Goal: Task Accomplishment & Management: Use online tool/utility

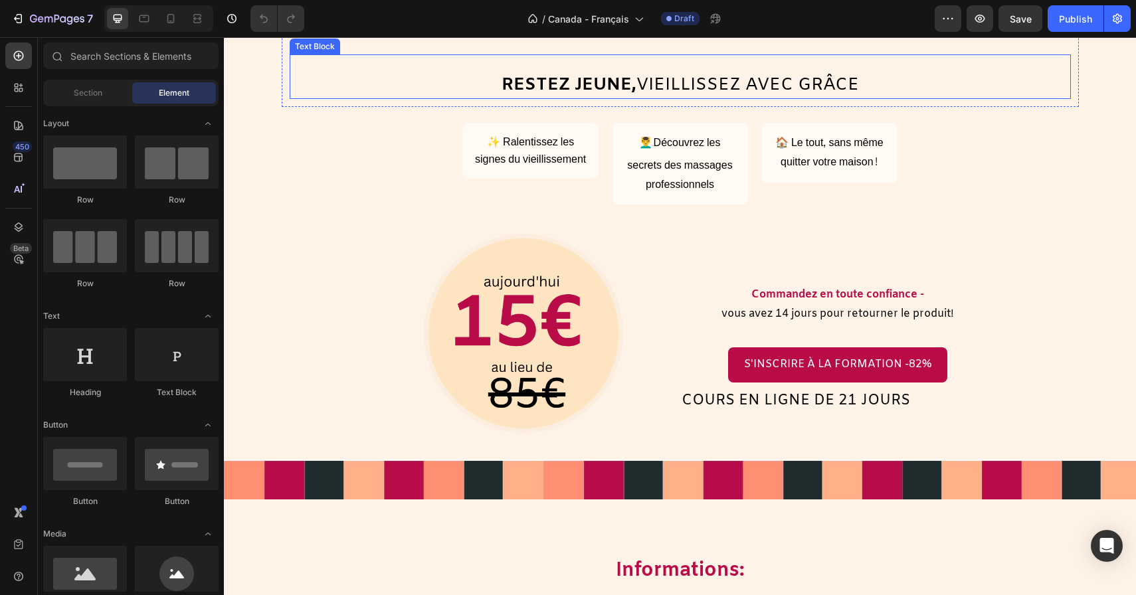
scroll to position [354, 0]
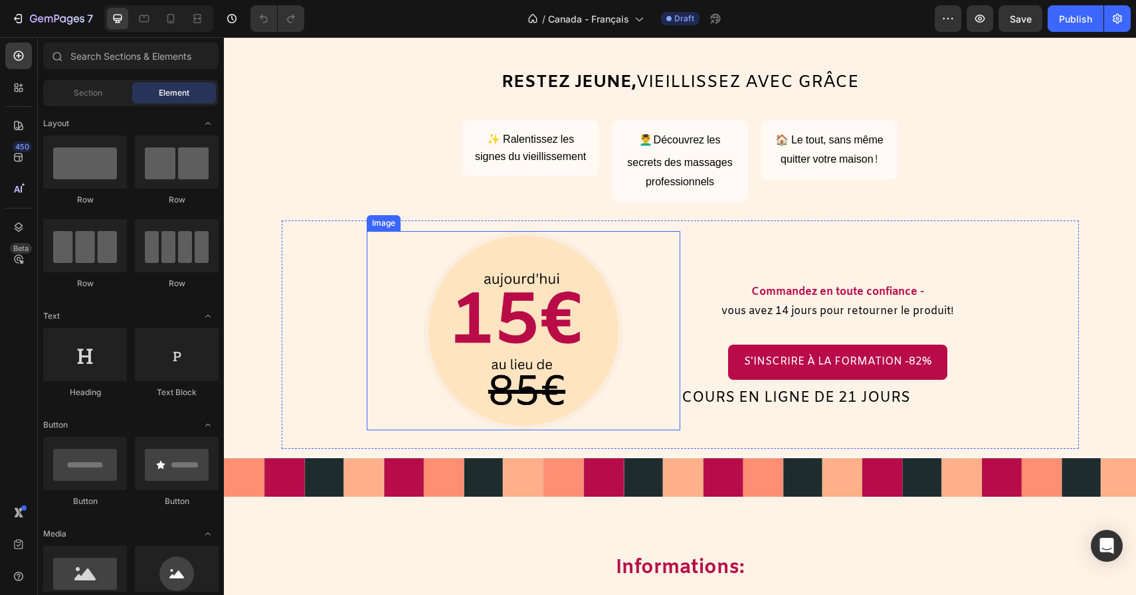
click at [561, 341] on img at bounding box center [523, 330] width 199 height 199
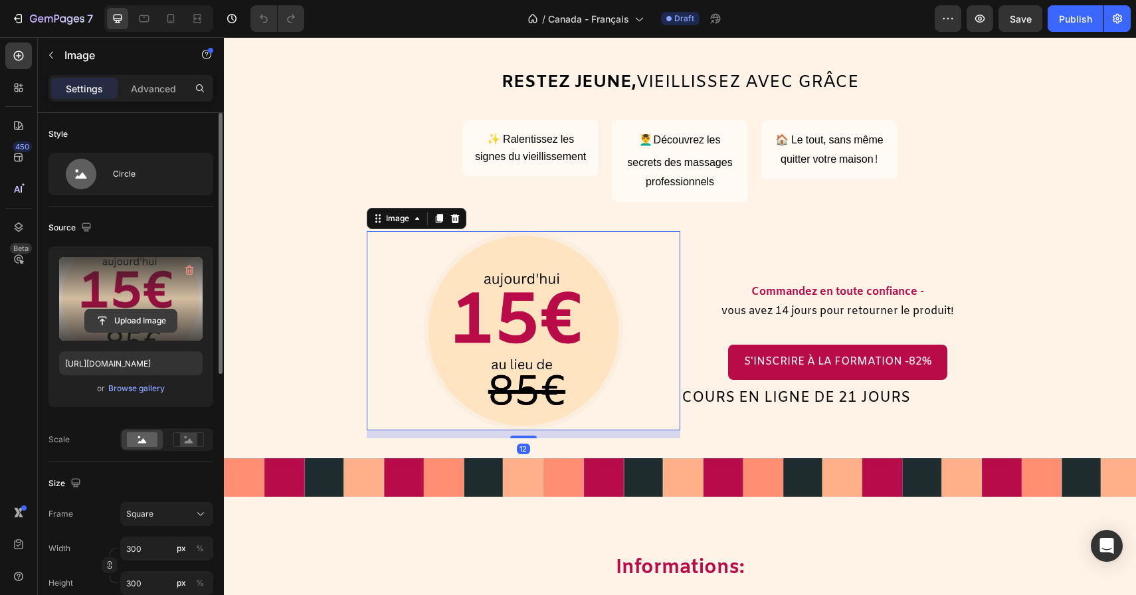
click at [134, 320] on input "file" at bounding box center [131, 321] width 92 height 23
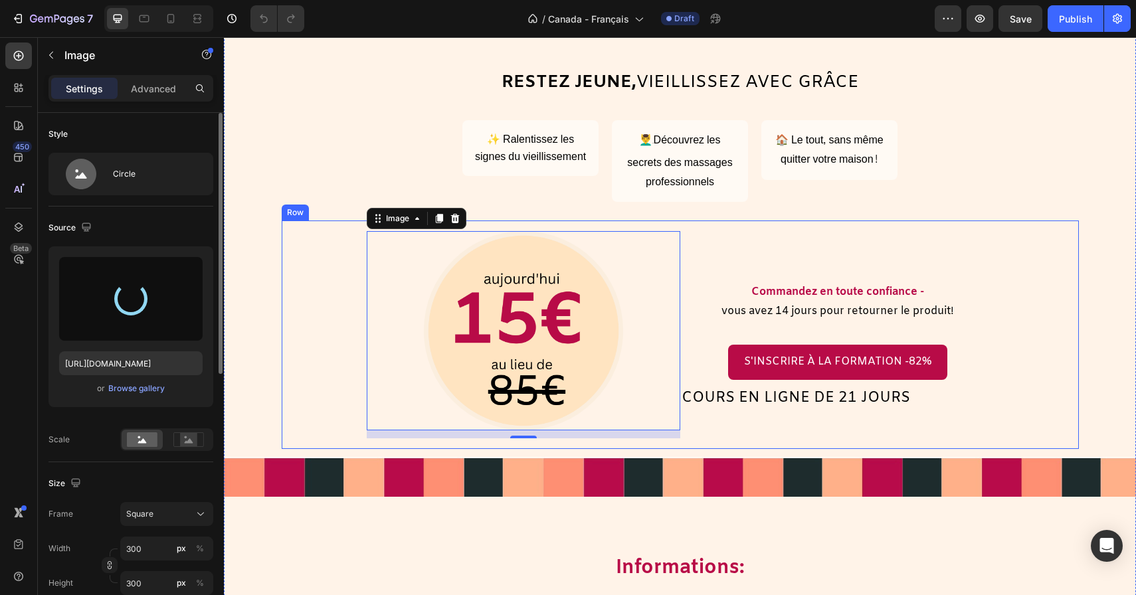
type input "[URL][DOMAIN_NAME]"
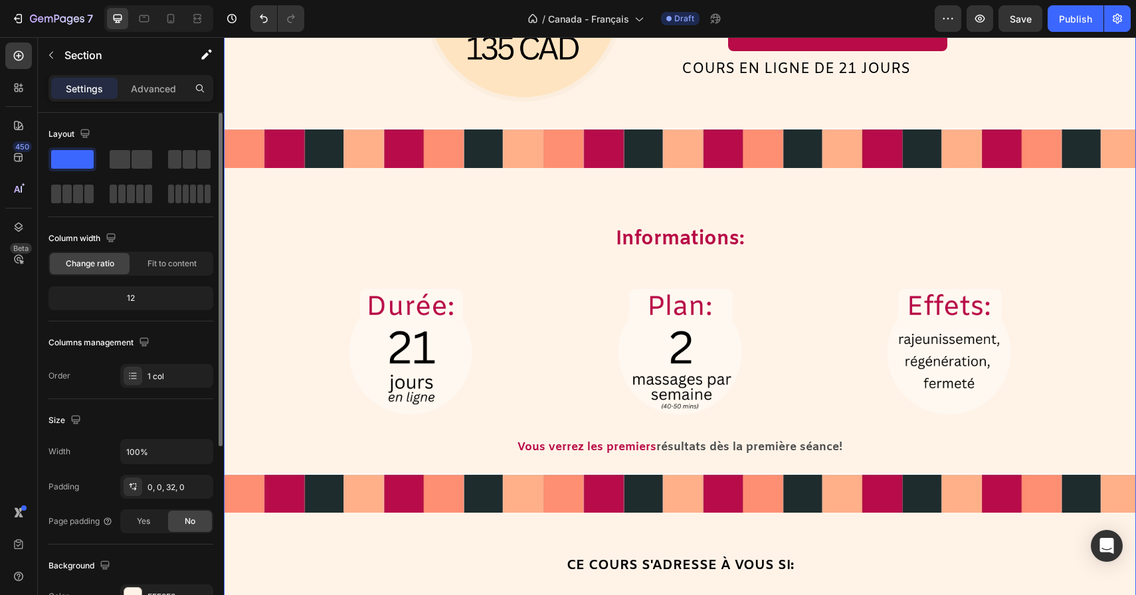
scroll to position [709, 0]
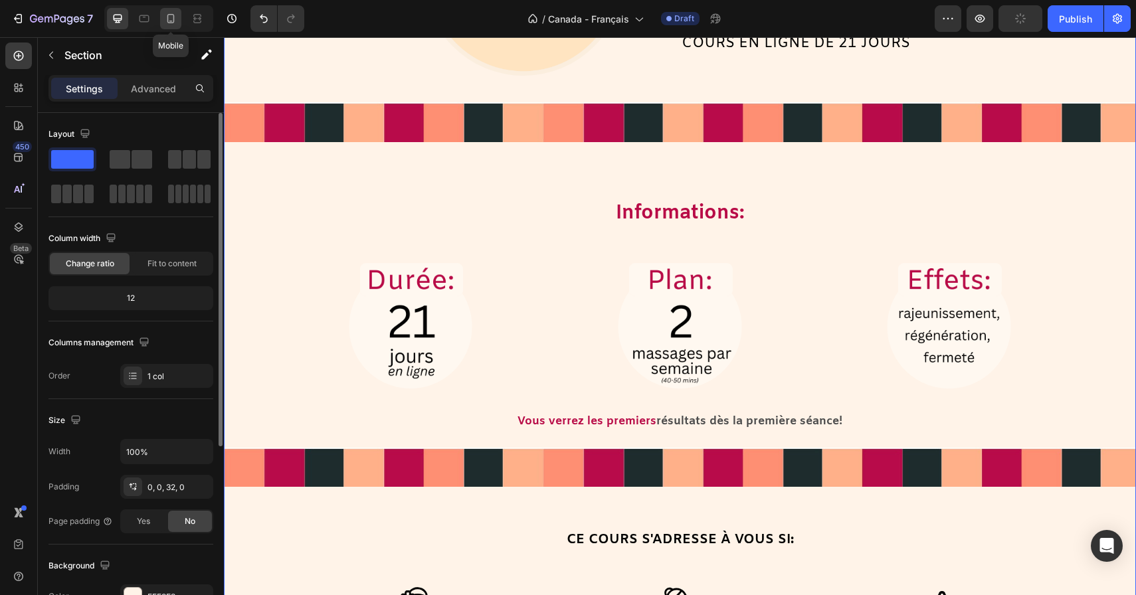
click at [164, 18] on icon at bounding box center [170, 18] width 13 height 13
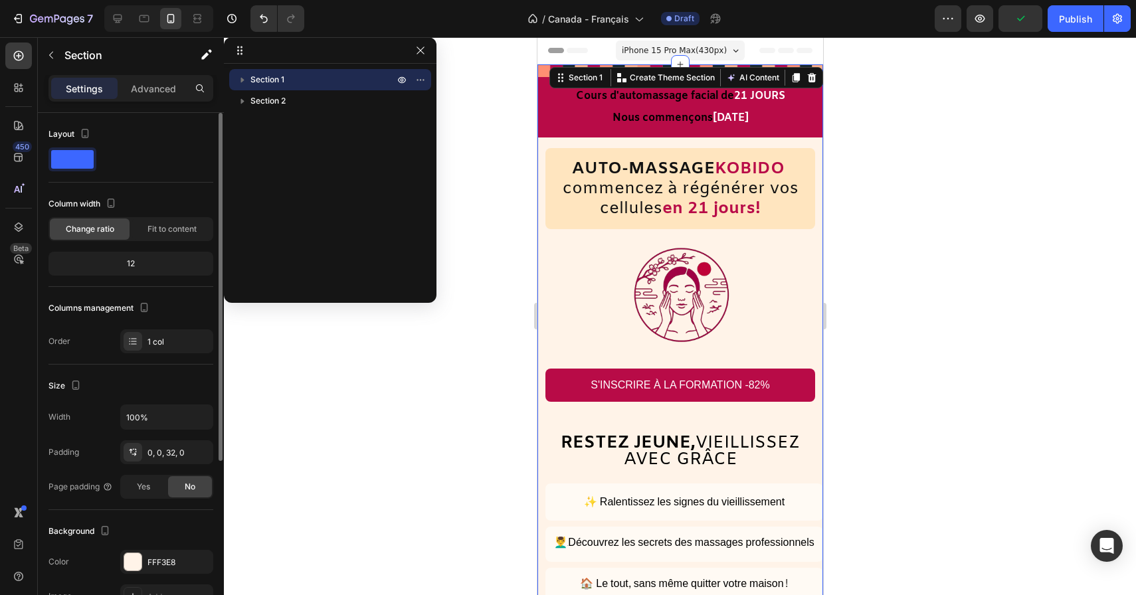
click at [398, 491] on div at bounding box center [680, 316] width 912 height 558
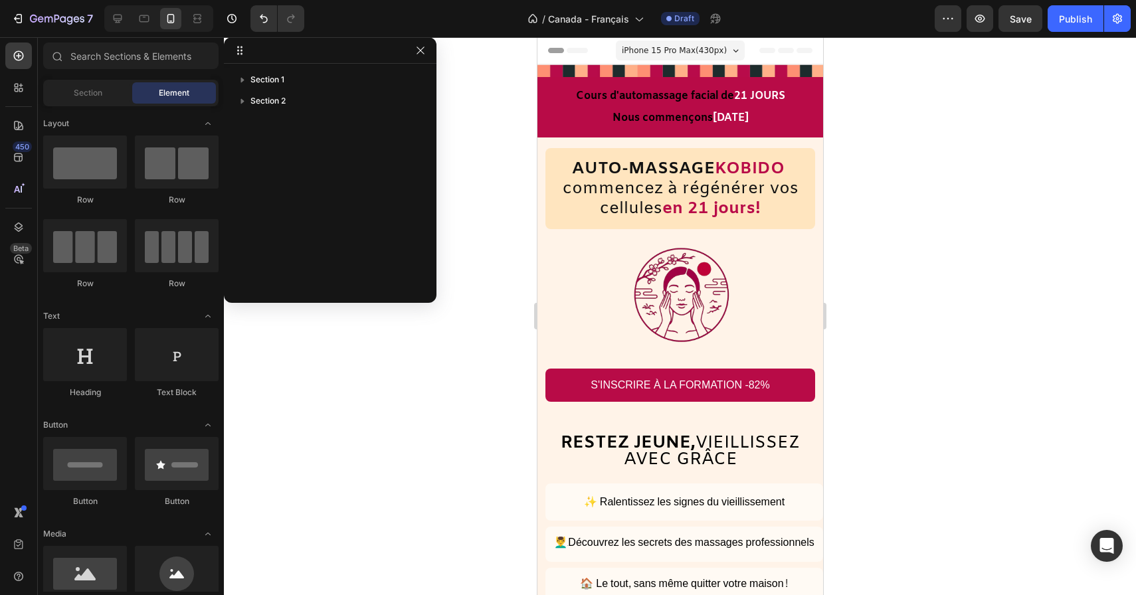
click at [521, 425] on div at bounding box center [680, 316] width 912 height 558
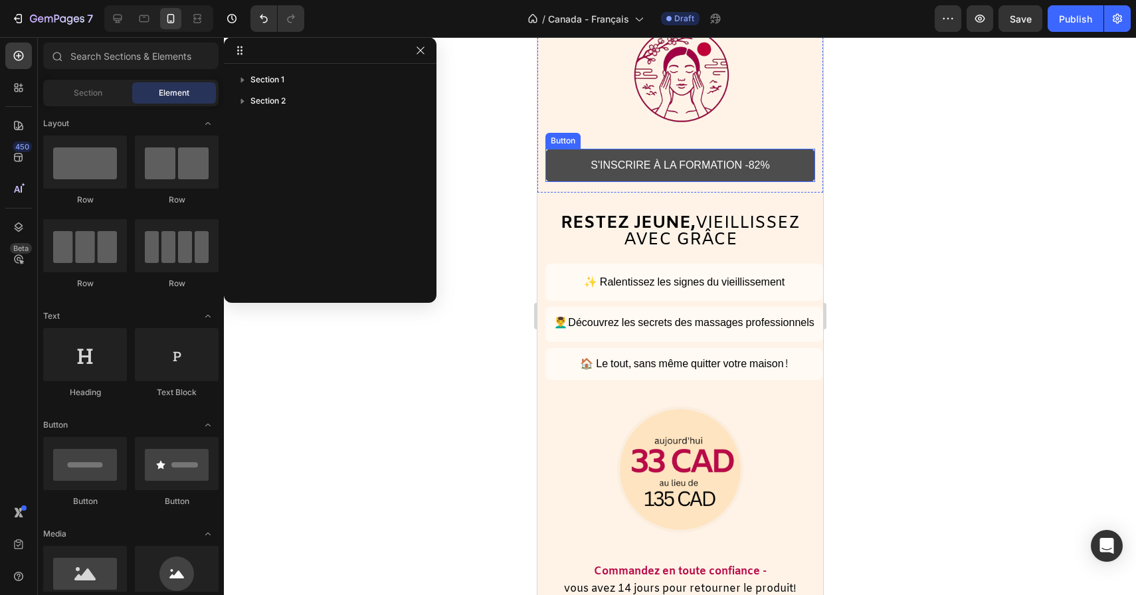
scroll to position [317, 0]
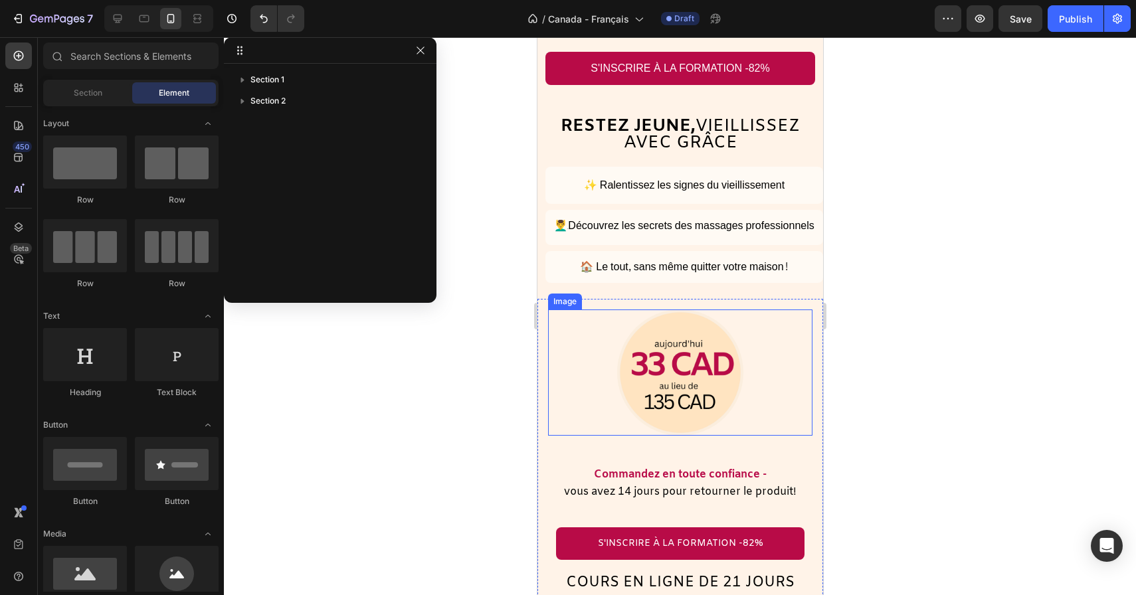
click at [678, 361] on img at bounding box center [679, 373] width 126 height 126
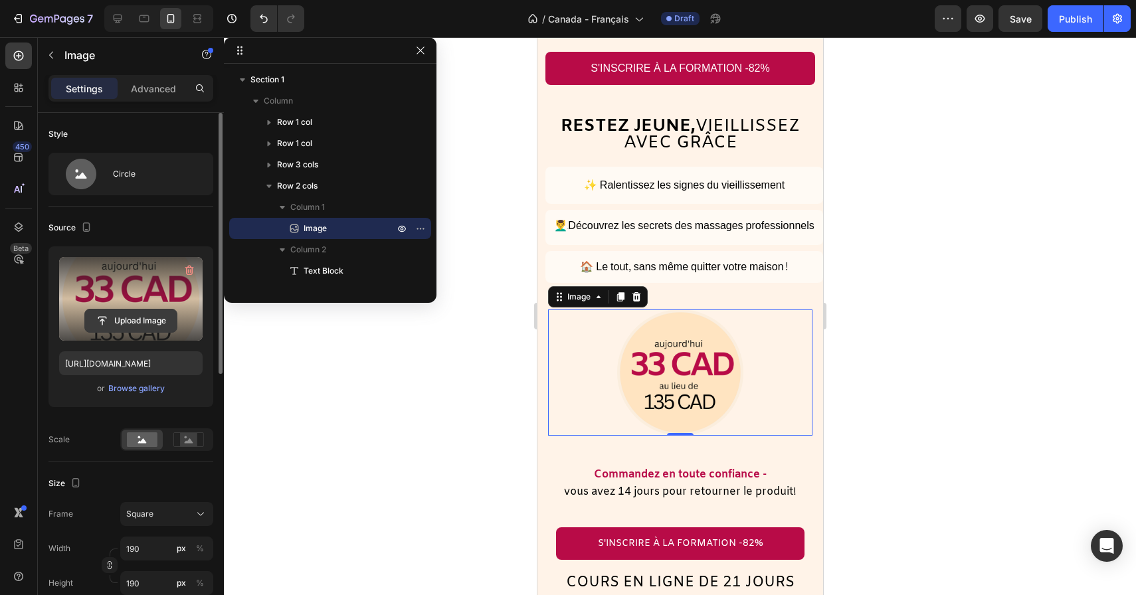
click at [138, 318] on input "file" at bounding box center [131, 321] width 92 height 23
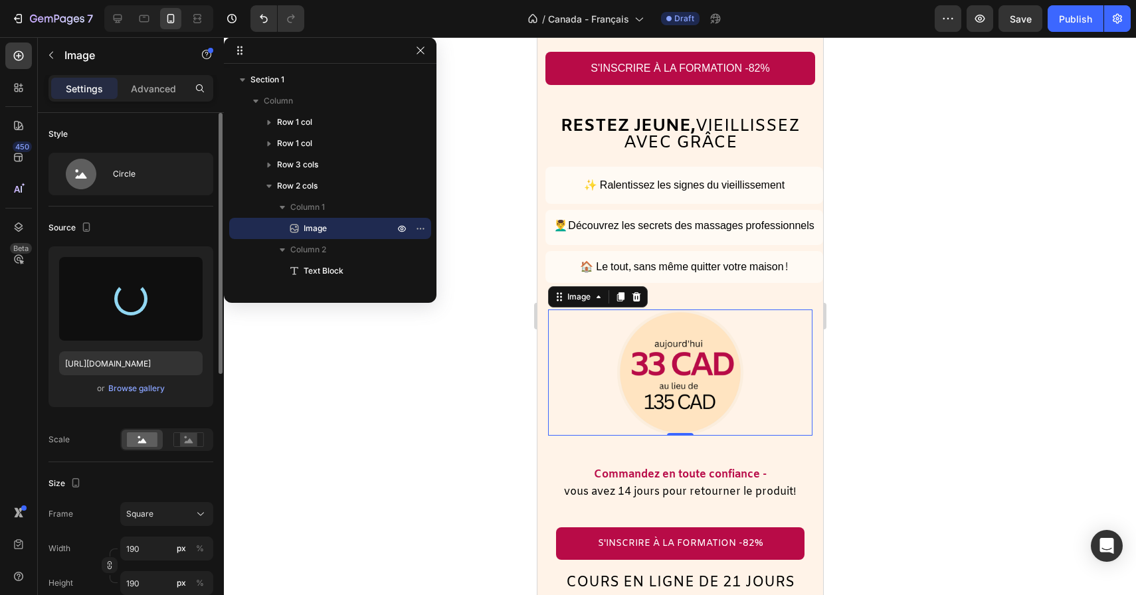
type input "[URL][DOMAIN_NAME]"
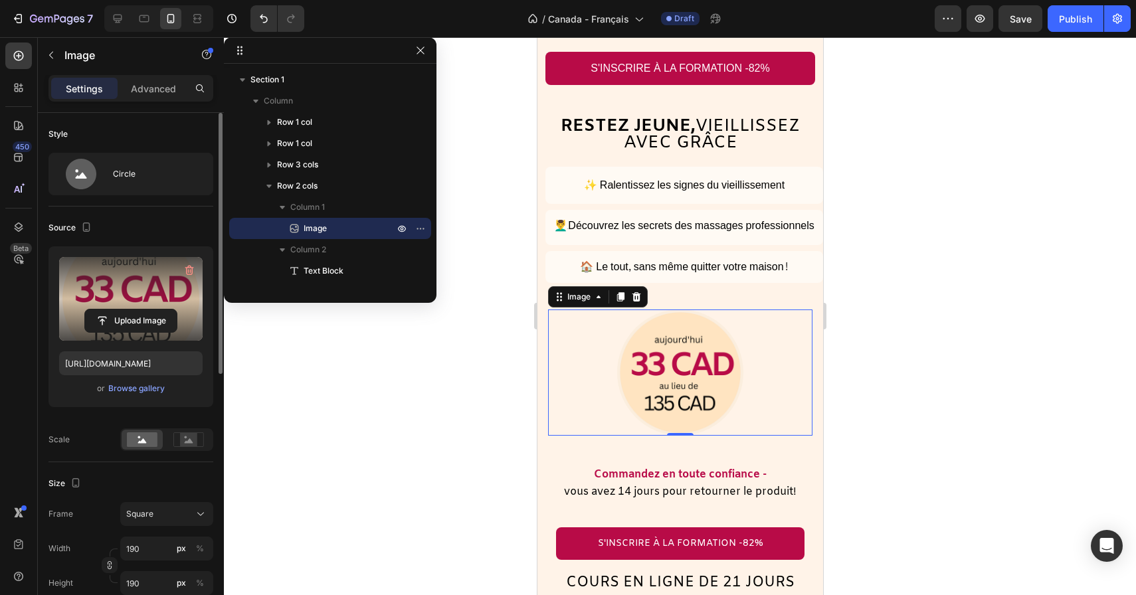
click at [924, 332] on div at bounding box center [680, 316] width 912 height 558
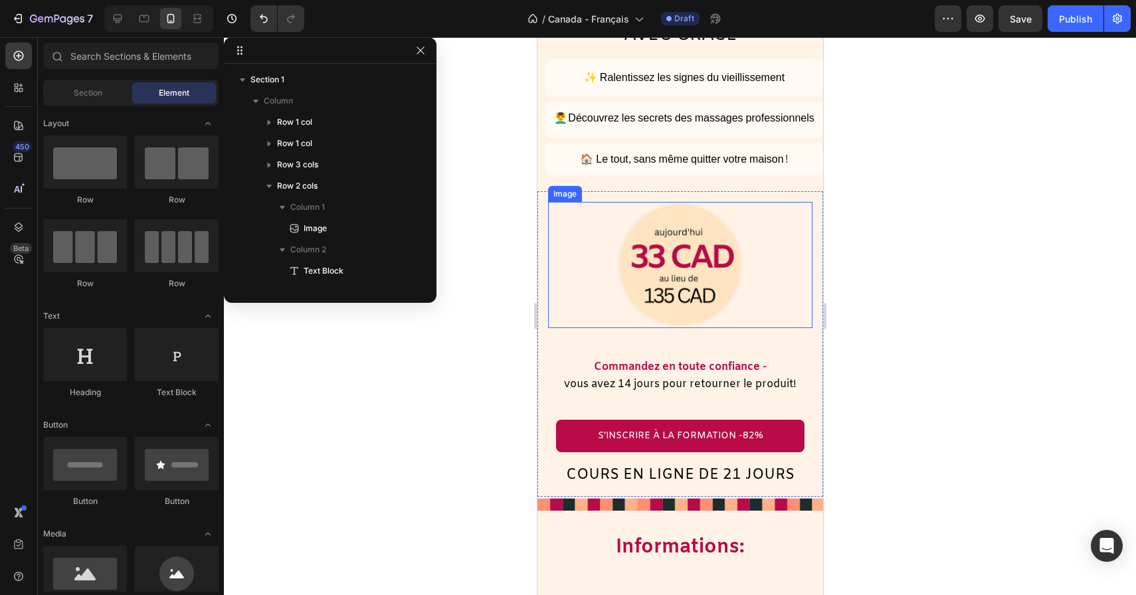
scroll to position [430, 0]
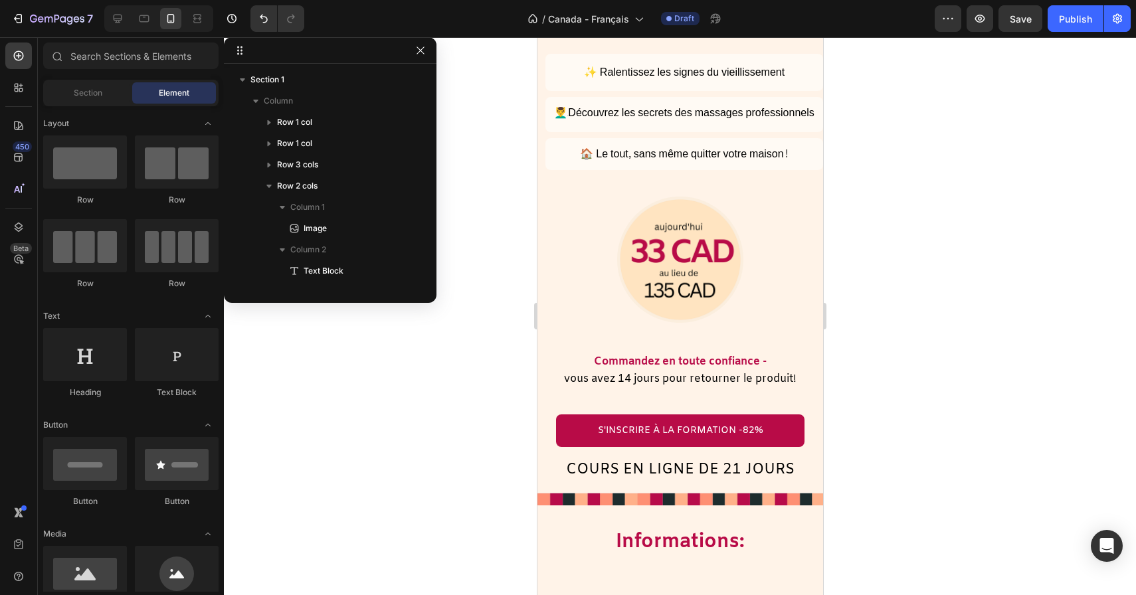
click at [893, 381] on div at bounding box center [680, 316] width 912 height 558
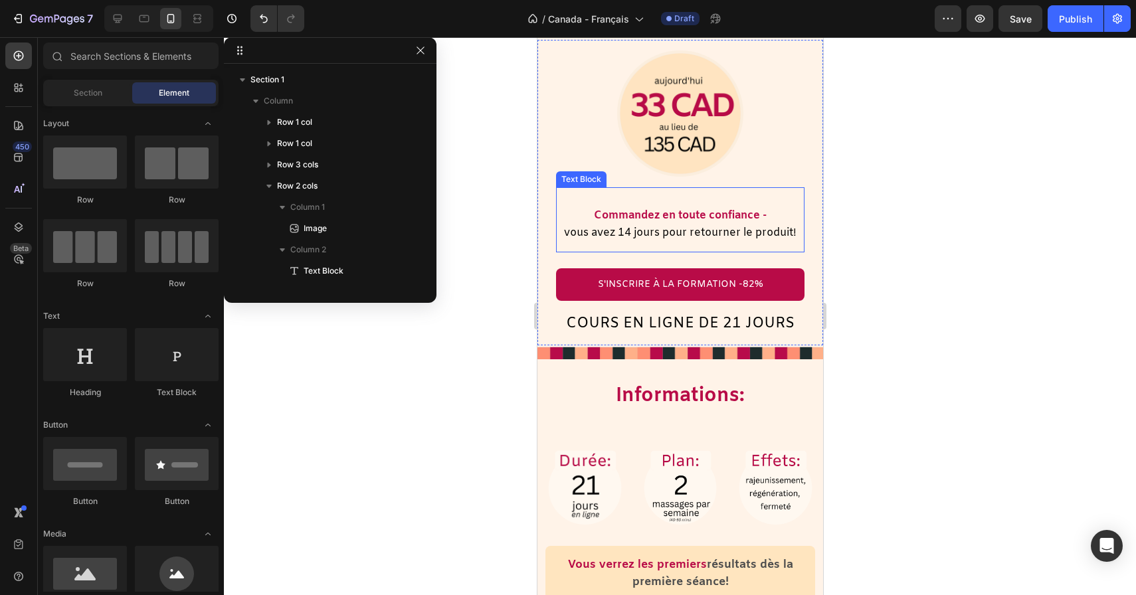
scroll to position [687, 0]
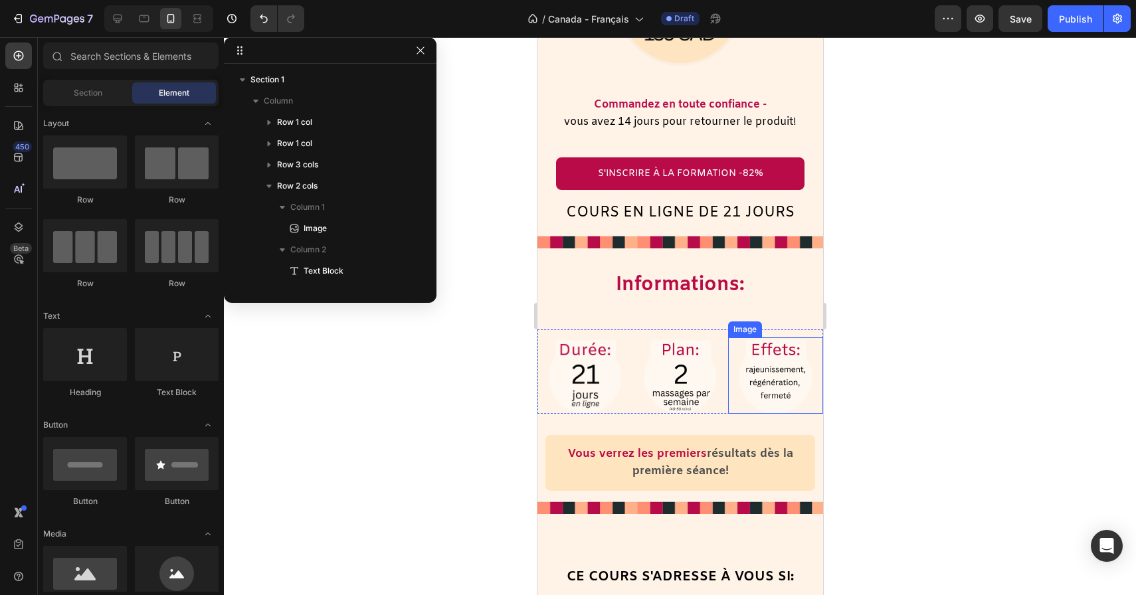
click at [909, 393] on div at bounding box center [680, 316] width 912 height 558
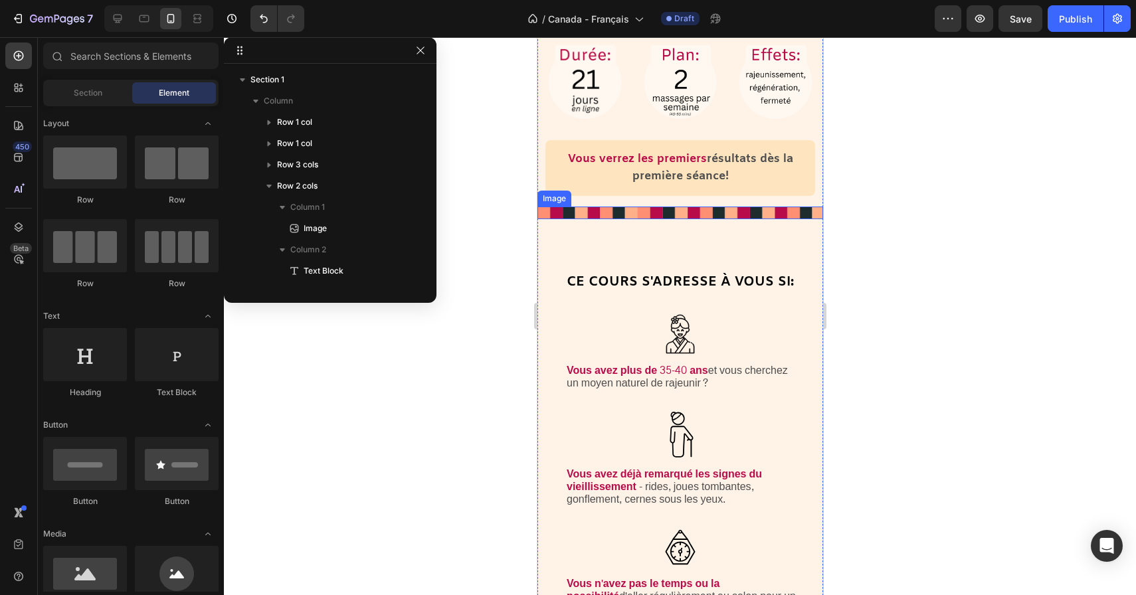
scroll to position [1044, 0]
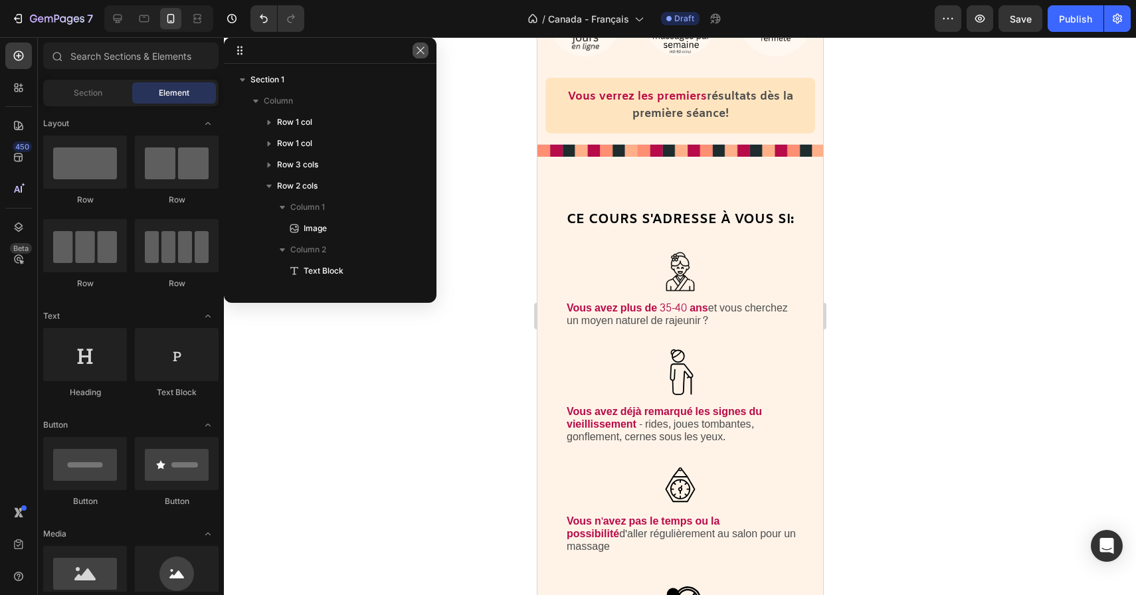
click at [426, 53] on button "button" at bounding box center [421, 51] width 16 height 16
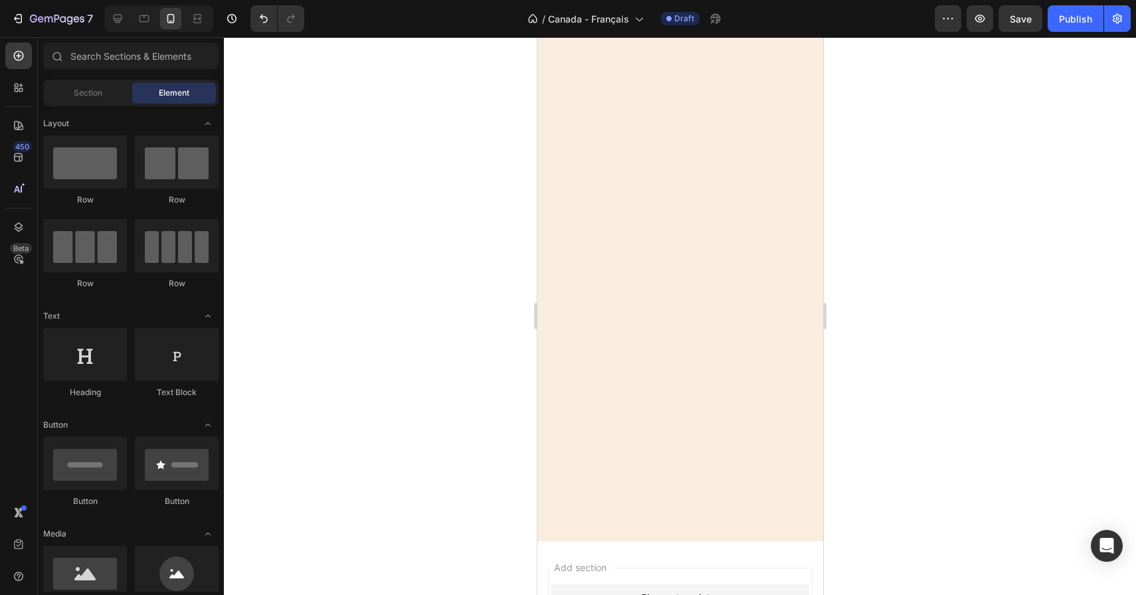
scroll to position [7118, 0]
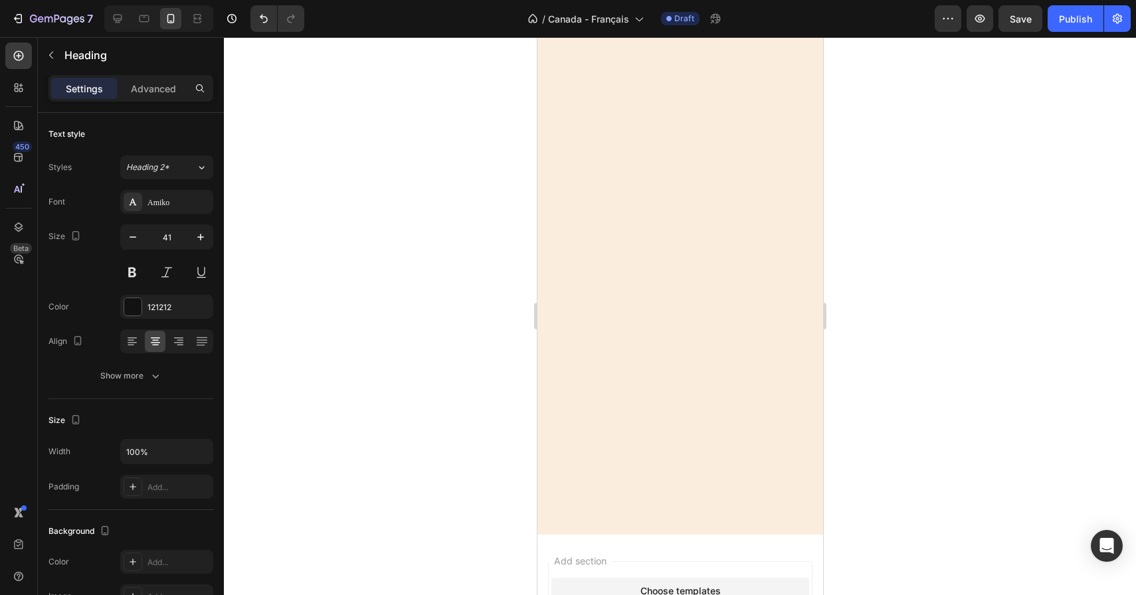
drag, startPoint x: 797, startPoint y: 155, endPoint x: 774, endPoint y: 156, distance: 23.3
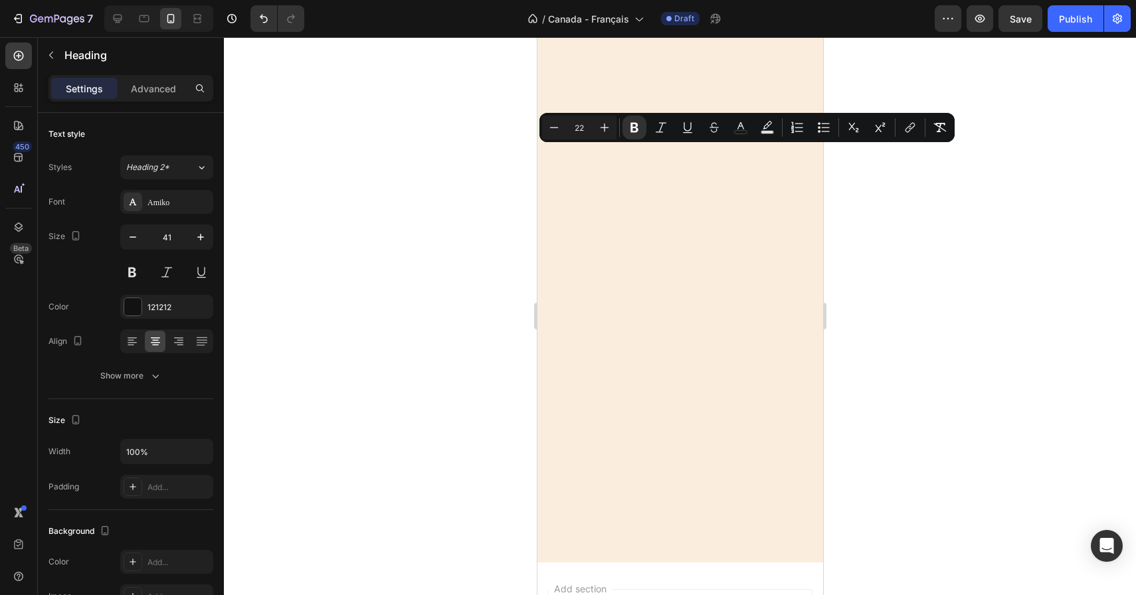
drag, startPoint x: 713, startPoint y: 189, endPoint x: 555, endPoint y: 151, distance: 163.1
click at [135, 242] on icon "button" at bounding box center [132, 237] width 13 height 13
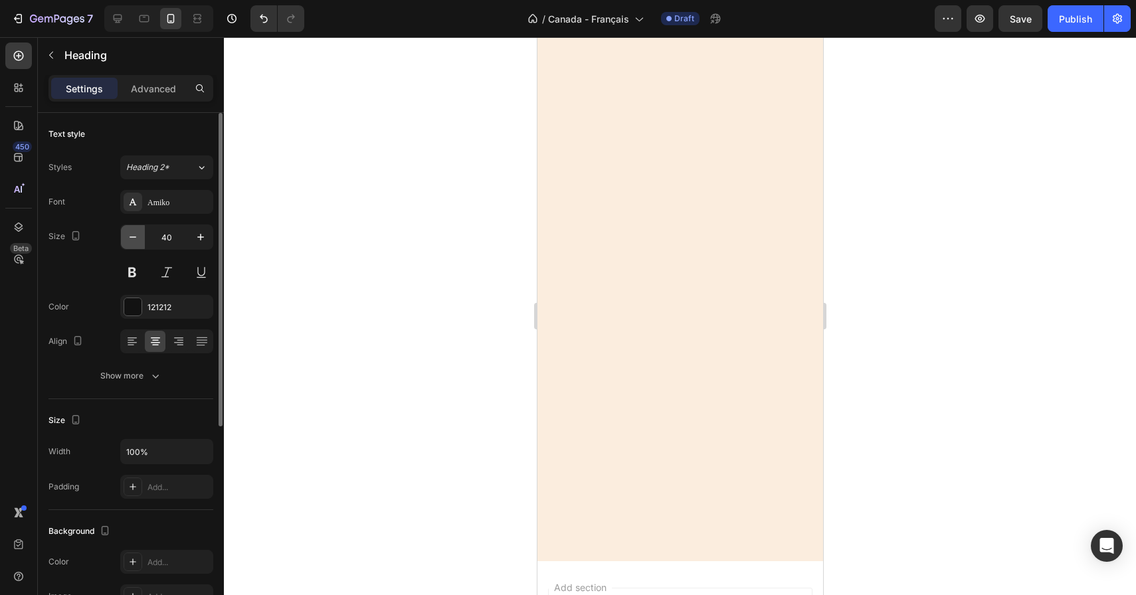
click at [135, 242] on icon "button" at bounding box center [132, 237] width 13 height 13
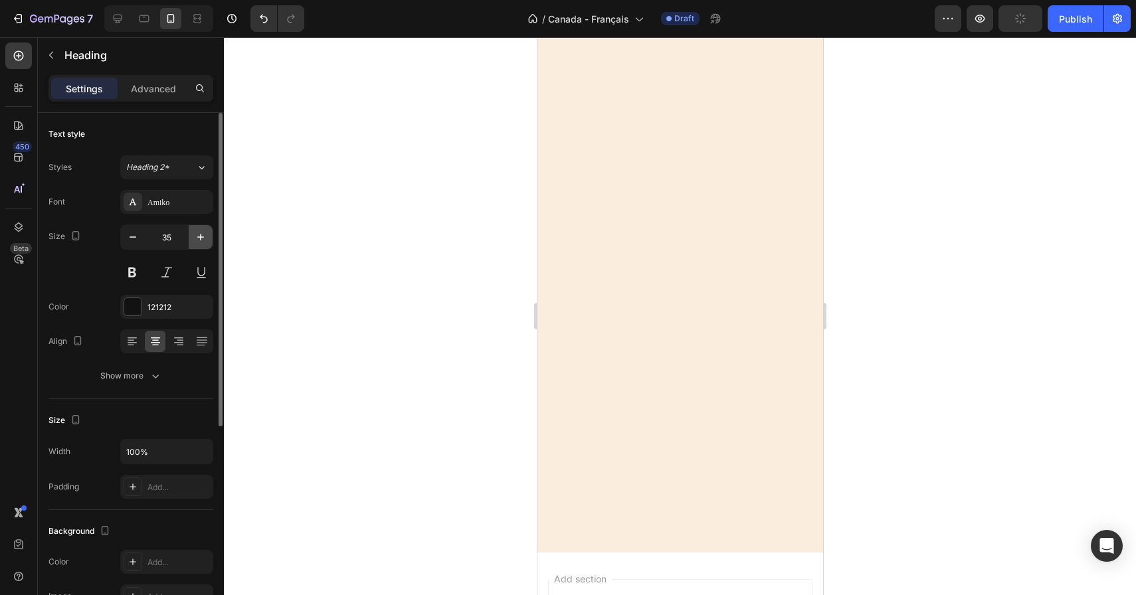
click at [208, 236] on button "button" at bounding box center [201, 237] width 24 height 24
type input "37"
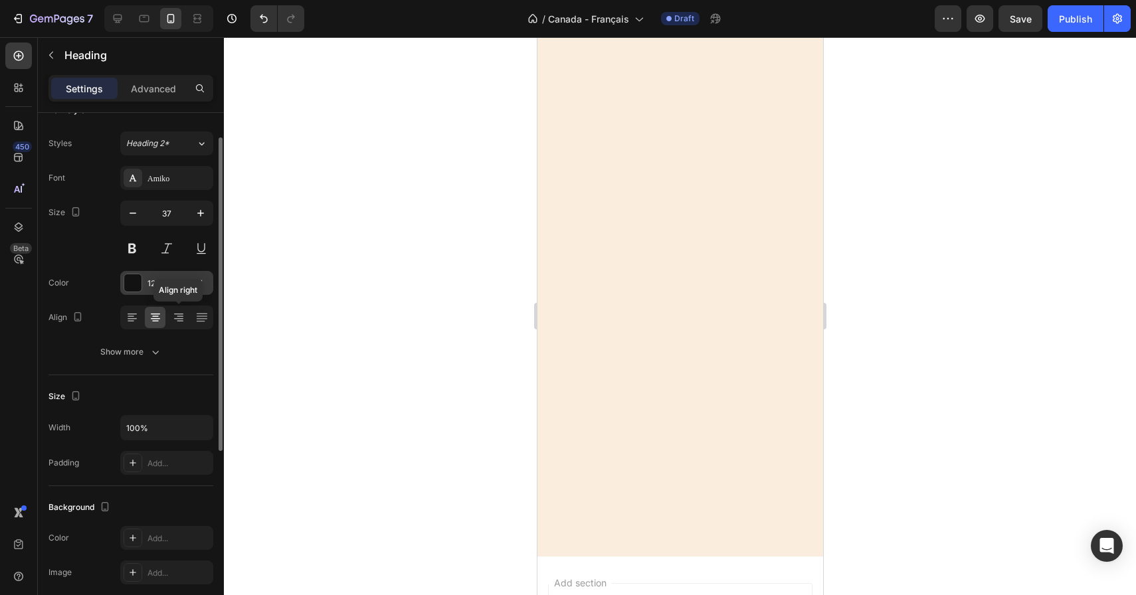
scroll to position [41, 0]
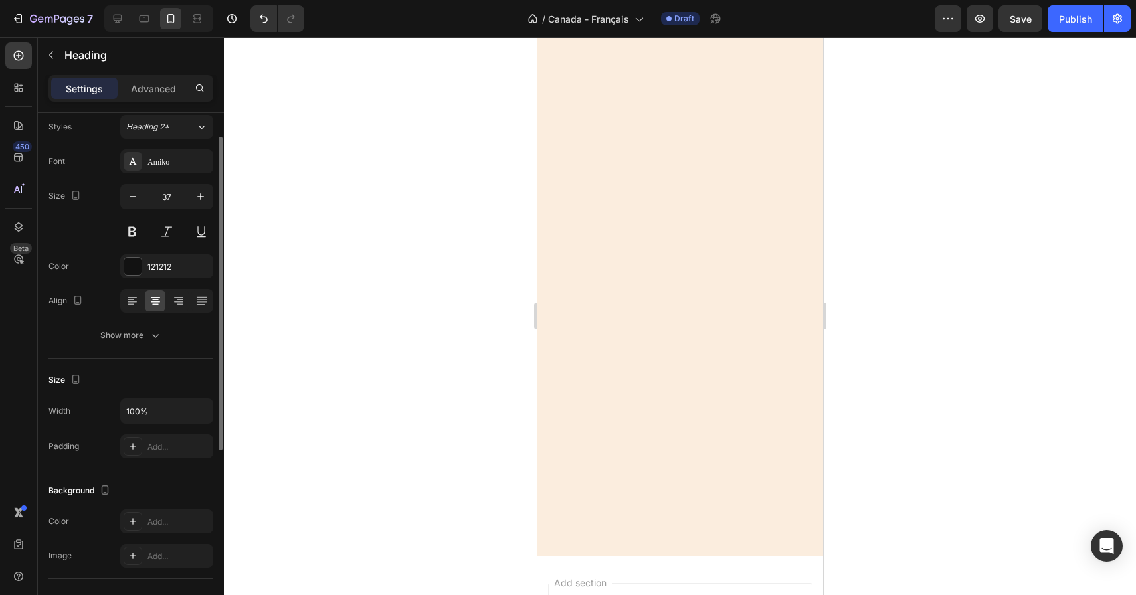
click at [151, 470] on div "Text style Styles Heading 2* Font Amiko Size 37 Color 121212 Align Show more" at bounding box center [130, 525] width 165 height 110
click at [151, 342] on button "Show more" at bounding box center [130, 336] width 165 height 24
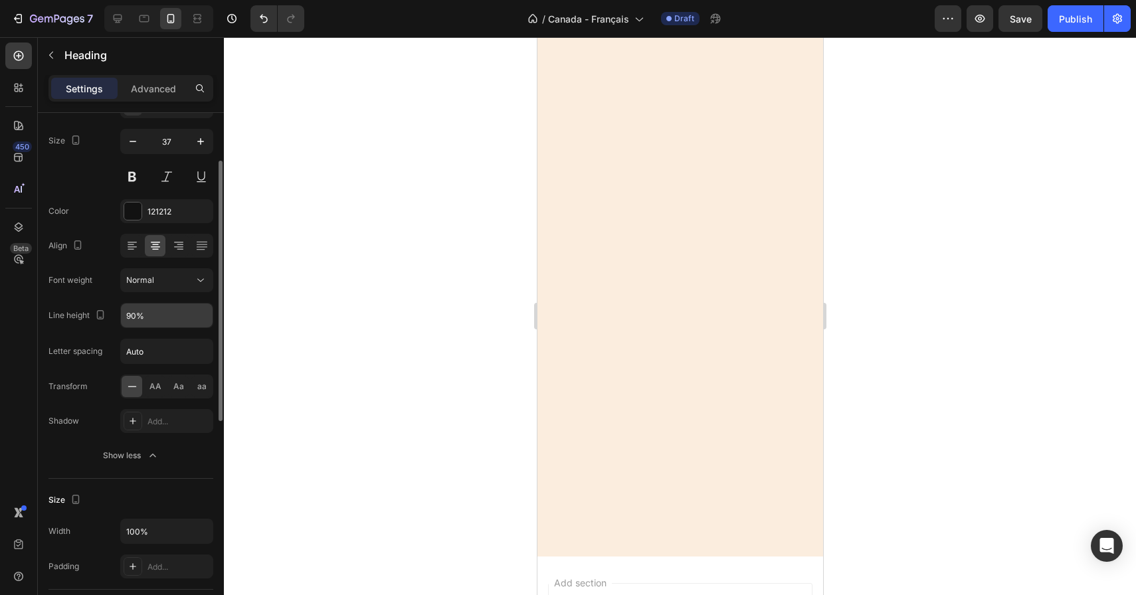
scroll to position [95, 0]
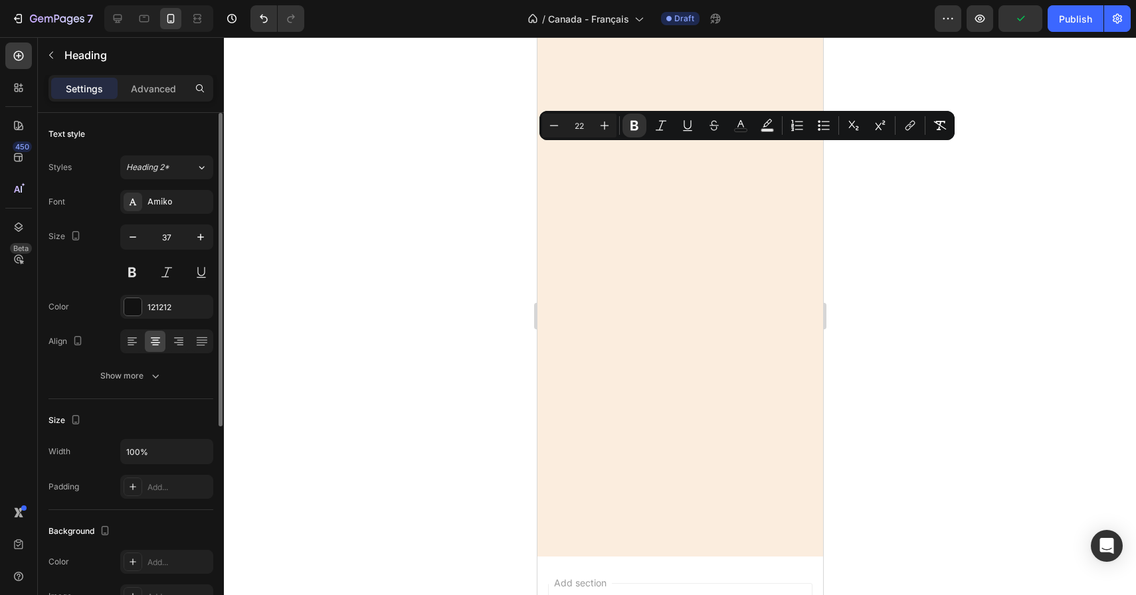
drag, startPoint x: 703, startPoint y: 174, endPoint x: 581, endPoint y: 167, distance: 122.5
click at [553, 131] on icon "Editor contextual toolbar" at bounding box center [553, 125] width 13 height 13
type input "21"
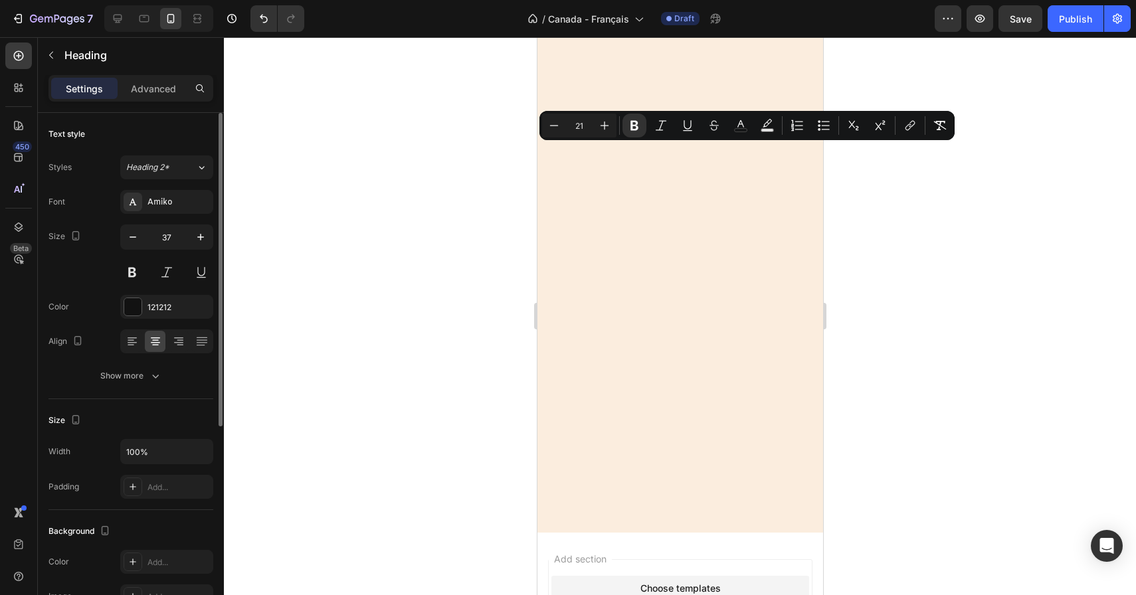
click at [947, 259] on div at bounding box center [680, 316] width 912 height 558
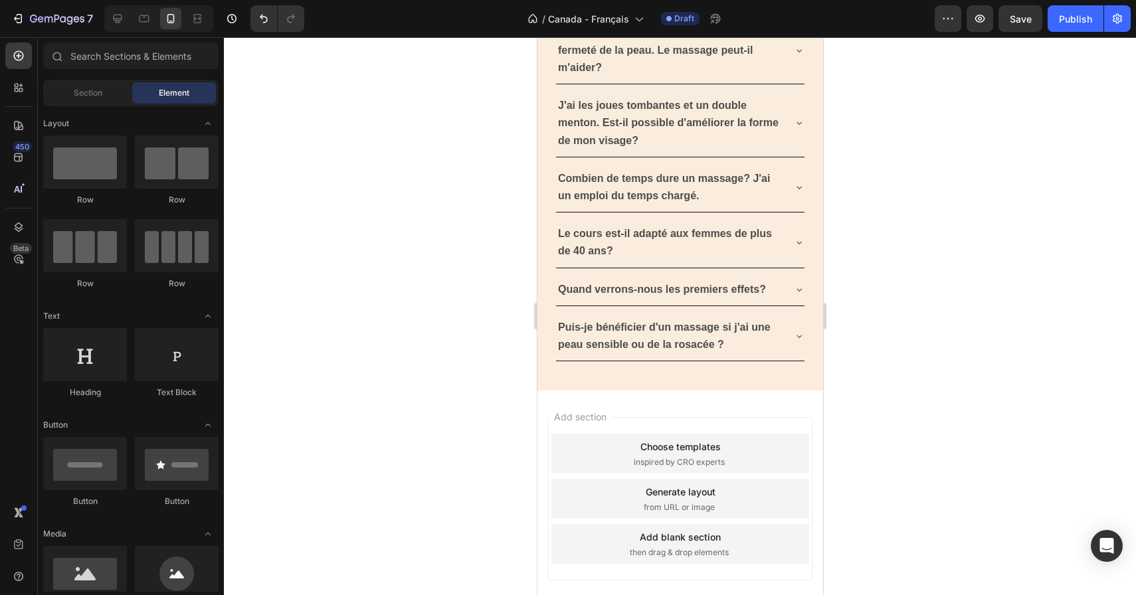
scroll to position [7779, 0]
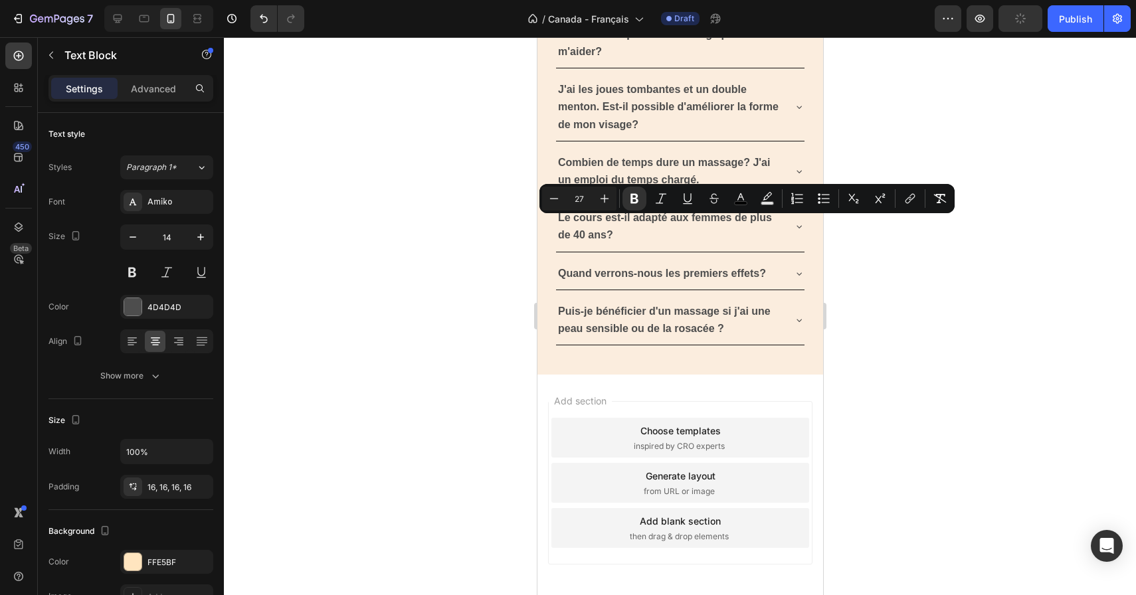
drag, startPoint x: 741, startPoint y: 232, endPoint x: 716, endPoint y: 232, distance: 25.2
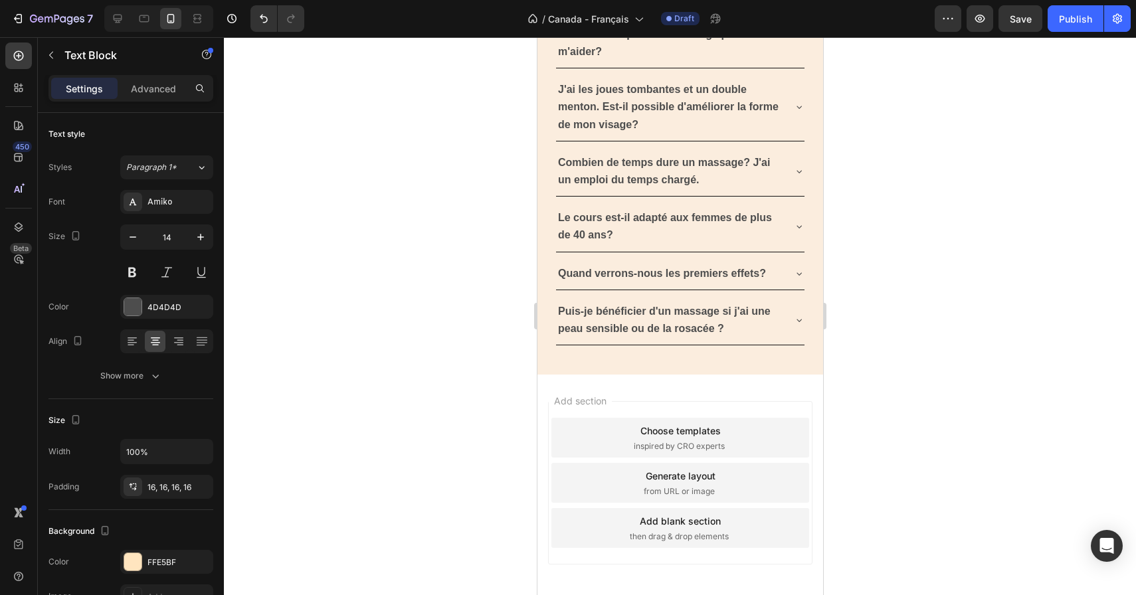
drag, startPoint x: 712, startPoint y: 231, endPoint x: 739, endPoint y: 231, distance: 26.6
click at [924, 240] on div at bounding box center [680, 316] width 912 height 558
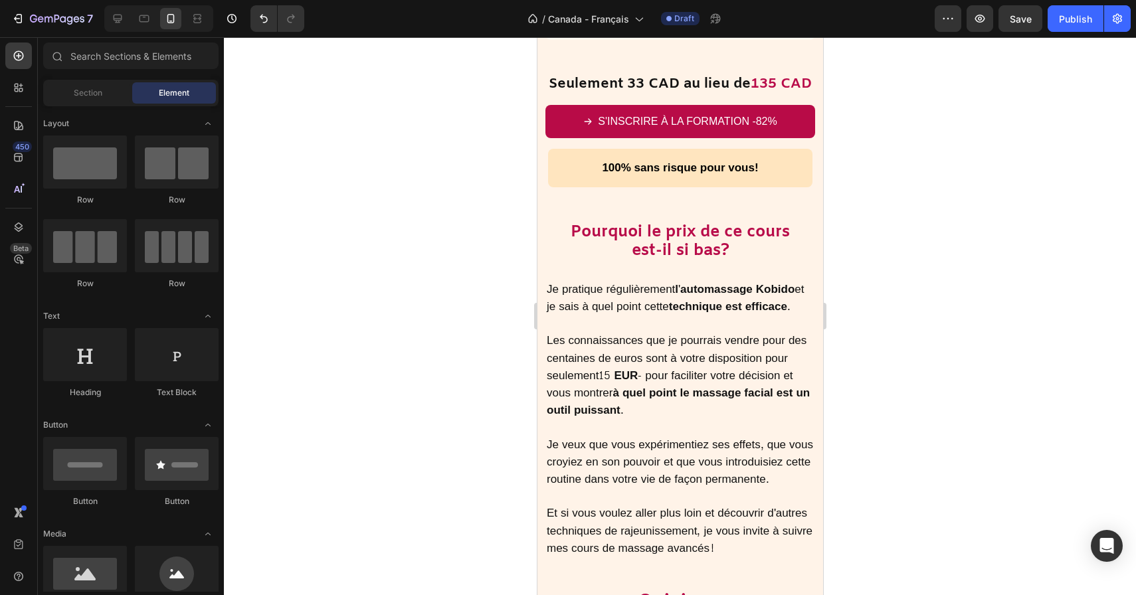
scroll to position [7312, 0]
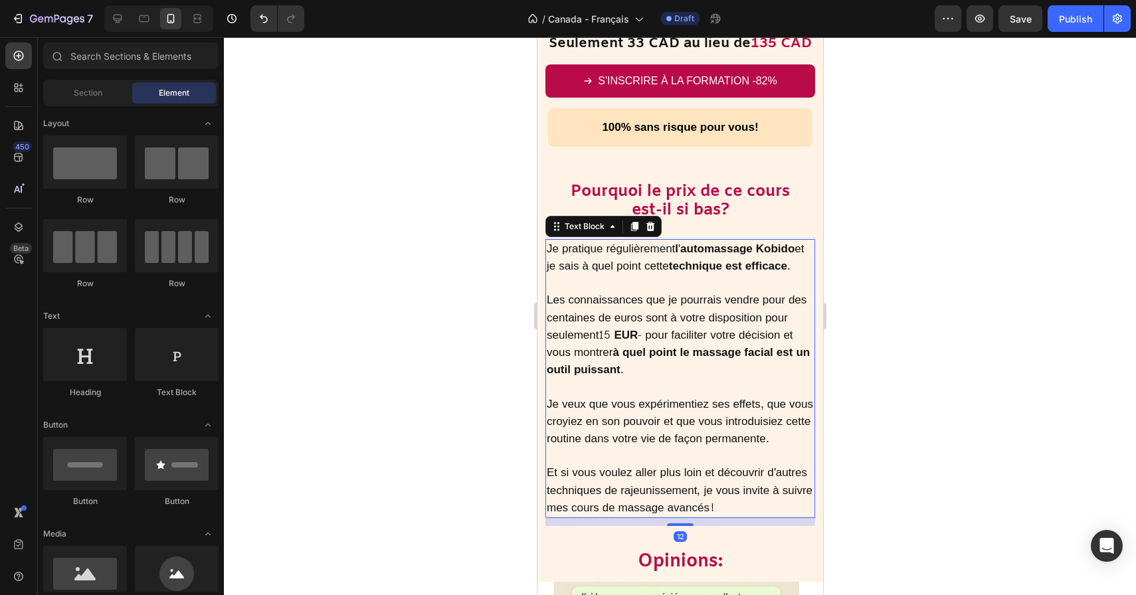
click at [711, 462] on span "Et si vous voulez aller plus loin et découvrir d'autres techniques de rajeuniss…" at bounding box center [679, 489] width 266 height 55
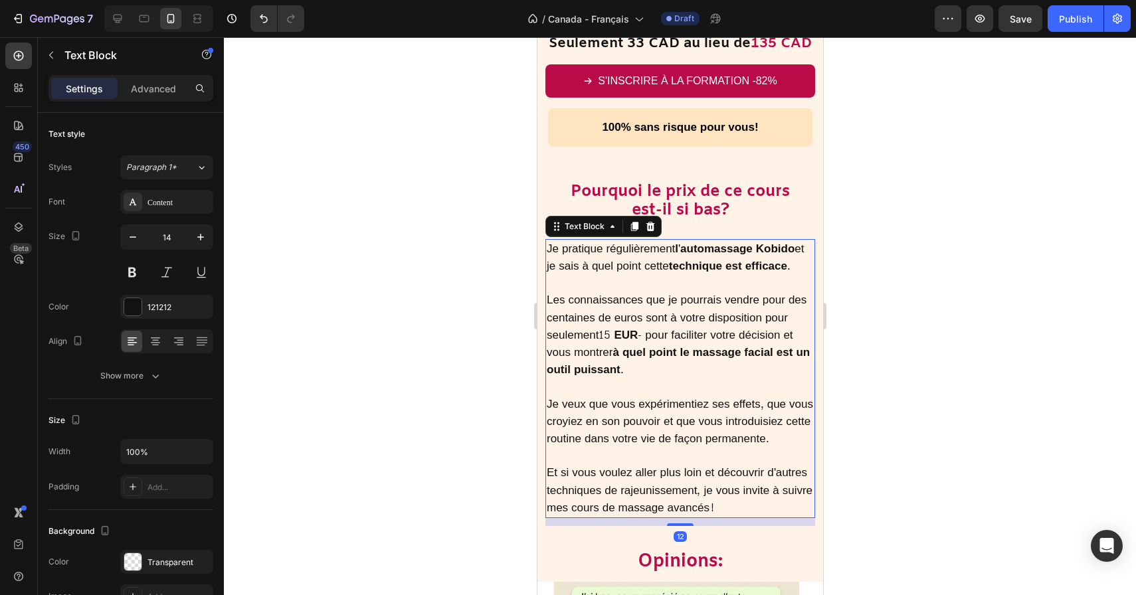
click at [711, 462] on span "Et si vous voulez aller plus loin et découvrir d'autres techniques de rajeuniss…" at bounding box center [679, 489] width 266 height 55
click at [709, 462] on span "Et si vous voulez aller plus loin et découvrir d'autres techniques de rajeuniss…" at bounding box center [679, 489] width 266 height 55
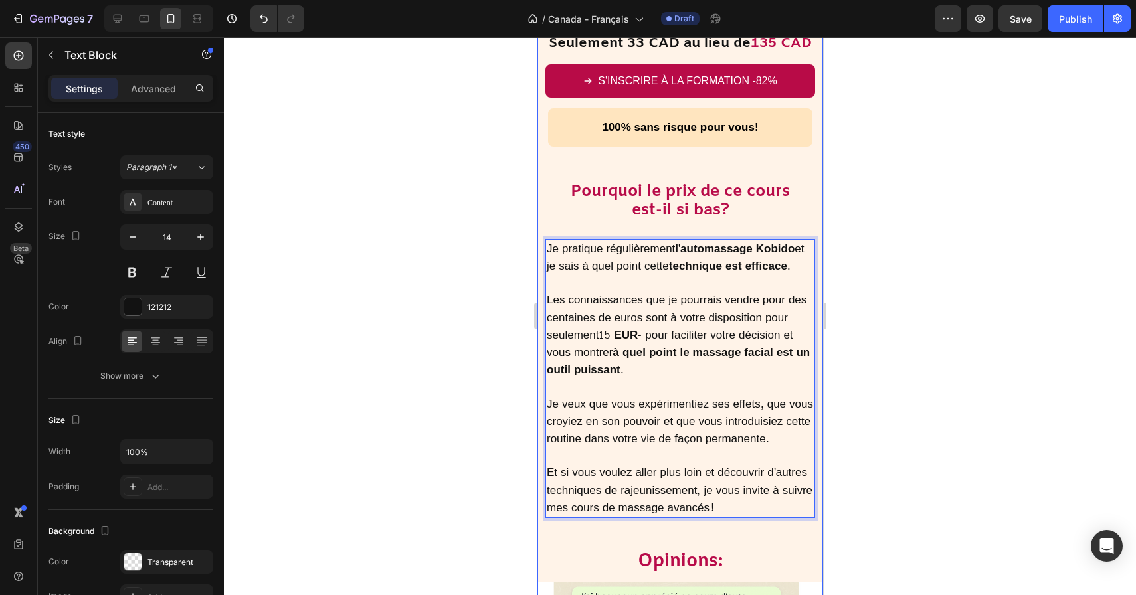
scroll to position [7295, 0]
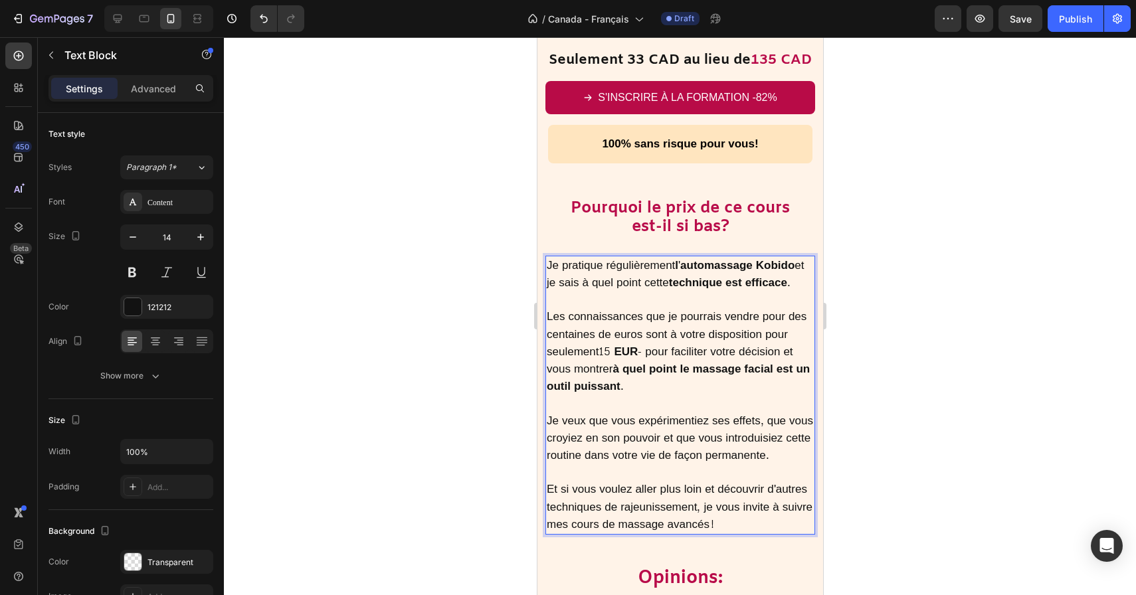
click at [610, 341] on strong "15 EUR" at bounding box center [617, 351] width 39 height 21
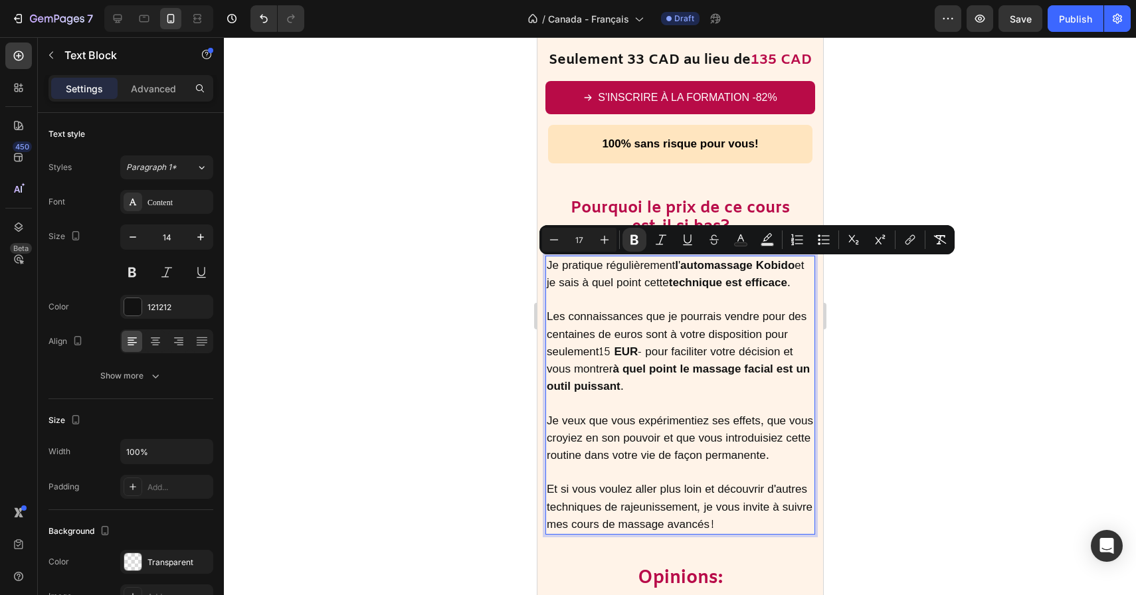
click at [633, 341] on strong "15 EUR" at bounding box center [617, 351] width 39 height 21
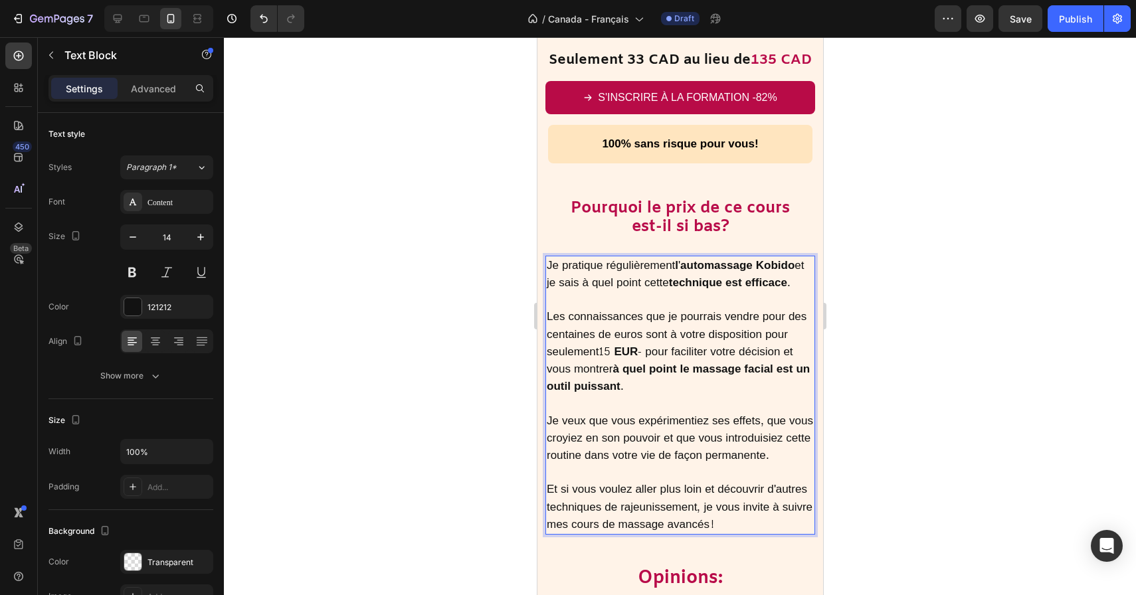
click at [637, 341] on strong "15 EUR" at bounding box center [617, 351] width 39 height 21
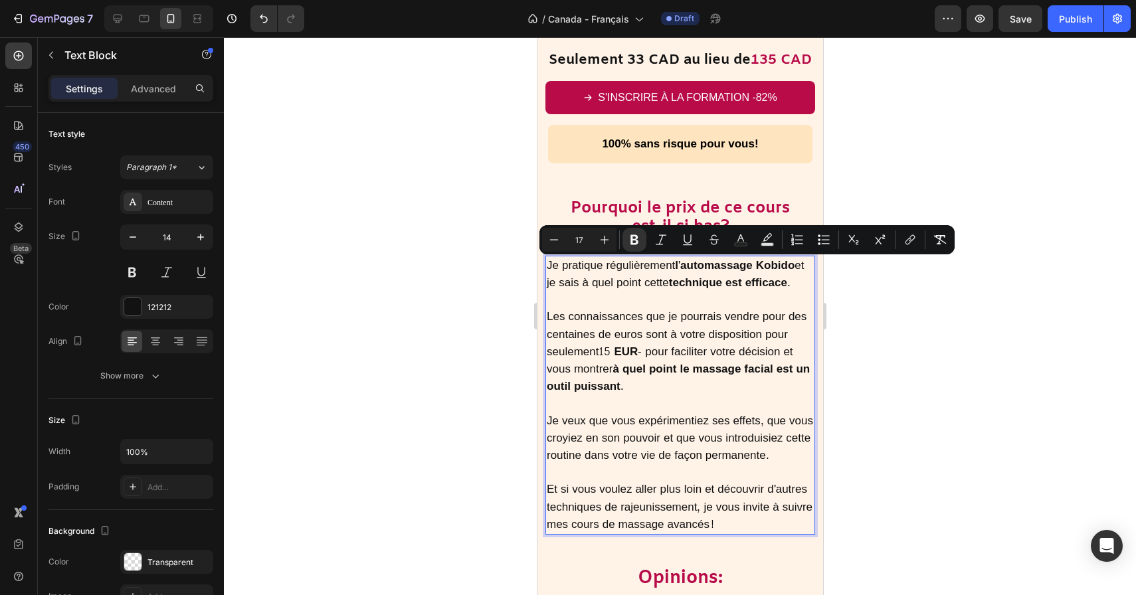
drag, startPoint x: 638, startPoint y: 270, endPoint x: 601, endPoint y: 270, distance: 37.2
click at [601, 341] on strong "15 EUR" at bounding box center [617, 351] width 39 height 21
click at [628, 341] on strong "15 EUR" at bounding box center [617, 351] width 39 height 21
click at [624, 341] on strong "15 EUR" at bounding box center [617, 351] width 39 height 21
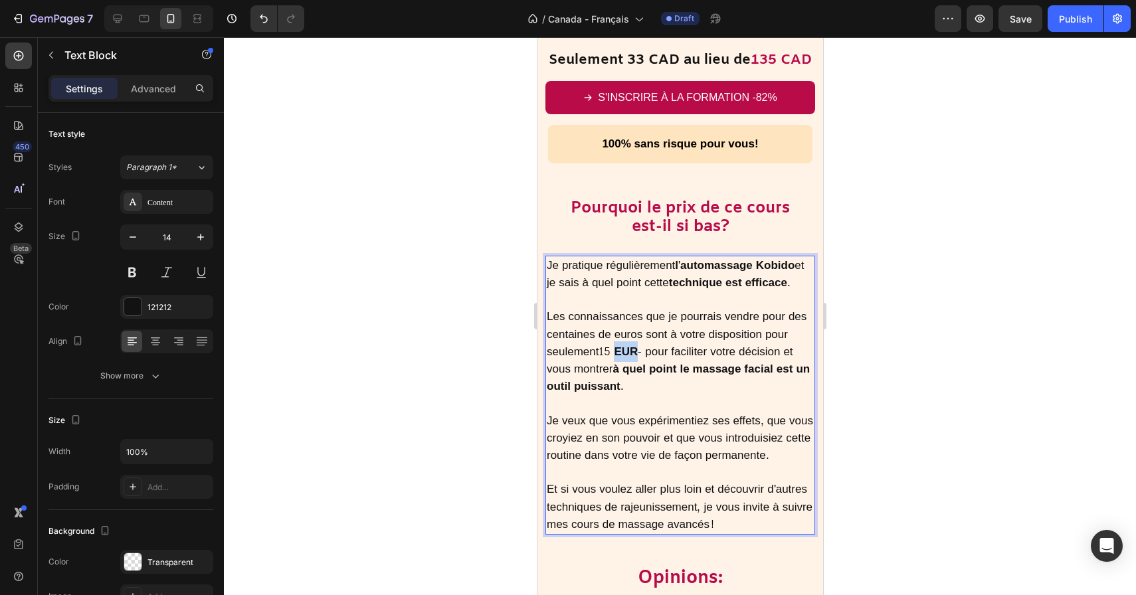
drag, startPoint x: 616, startPoint y: 270, endPoint x: 637, endPoint y: 272, distance: 20.7
click at [637, 341] on strong "15 EUR" at bounding box center [617, 351] width 39 height 21
click at [601, 341] on strong "15 CAD" at bounding box center [618, 351] width 40 height 21
click at [608, 341] on strong "15 CAD" at bounding box center [618, 351] width 40 height 21
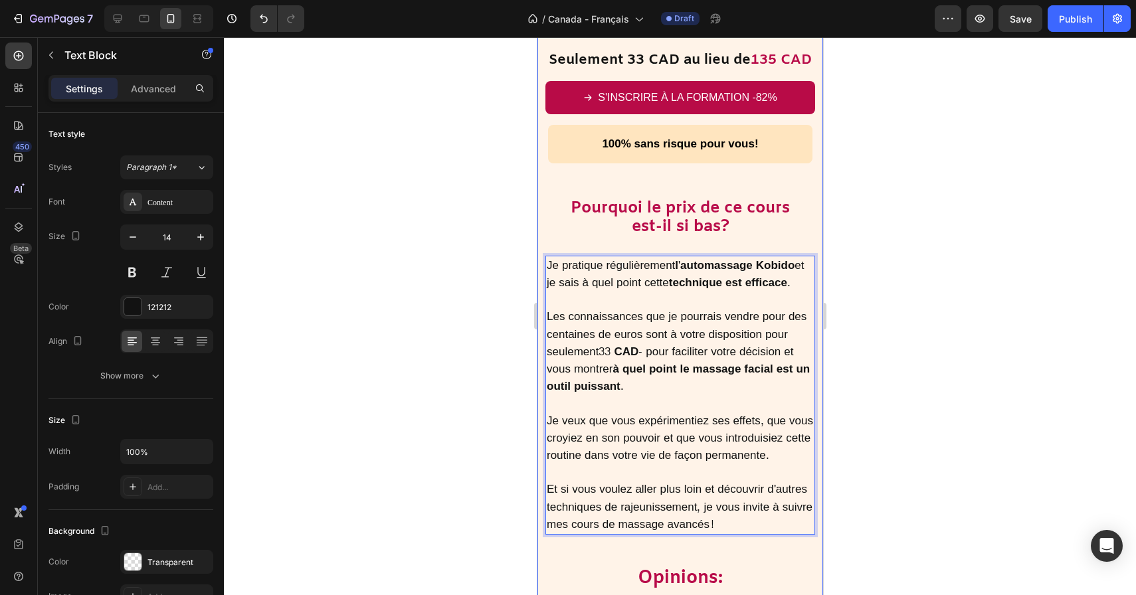
click at [866, 274] on div at bounding box center [680, 316] width 912 height 558
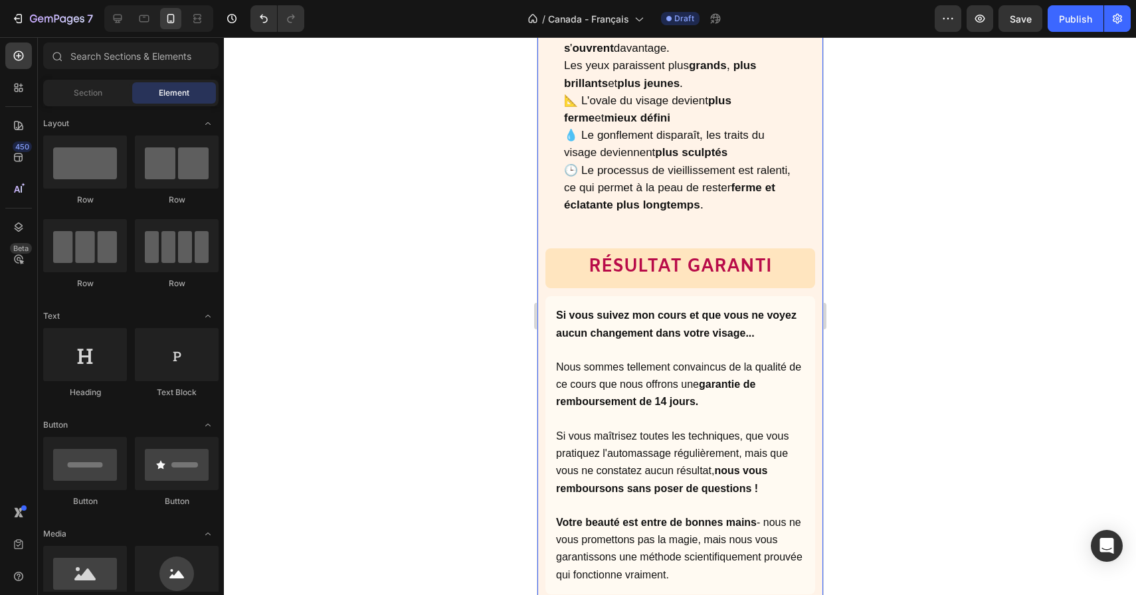
scroll to position [6721, 0]
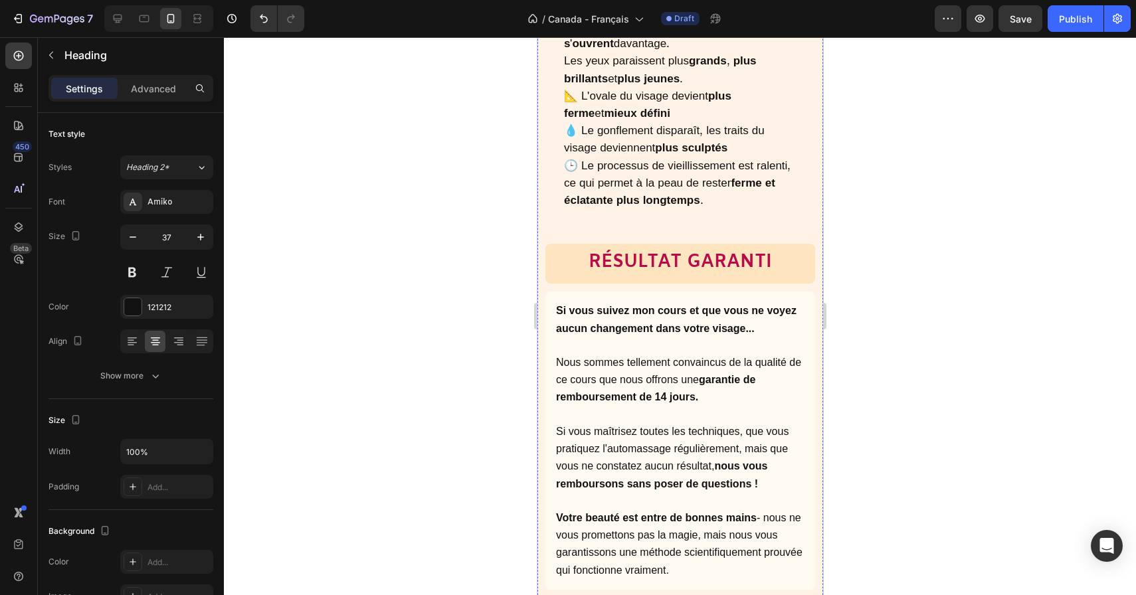
drag, startPoint x: 548, startPoint y: 554, endPoint x: 823, endPoint y: 559, distance: 275.1
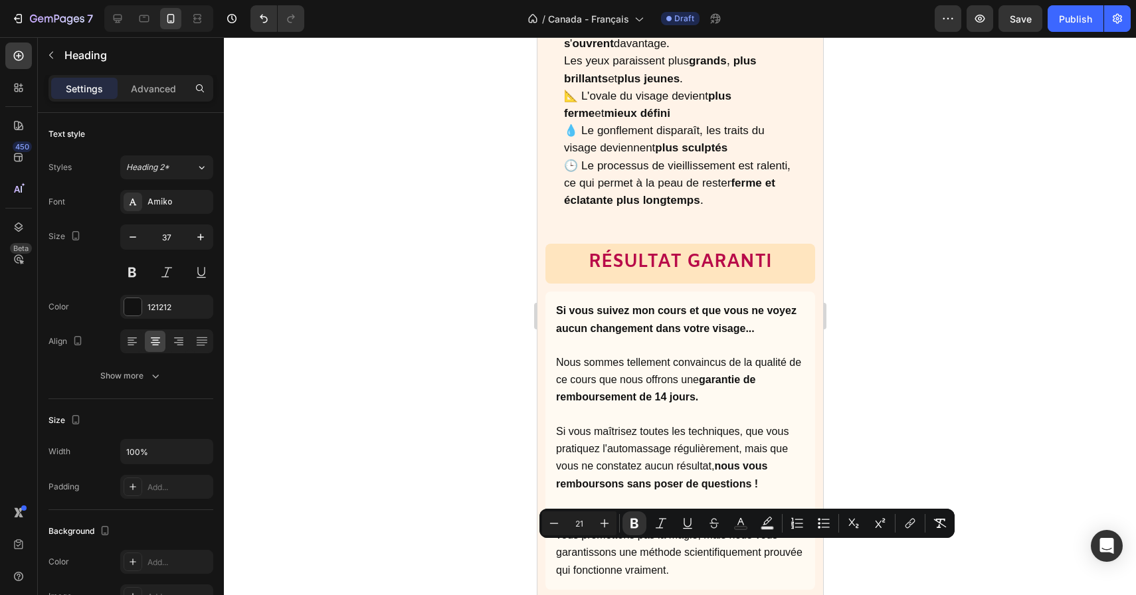
click at [890, 314] on div at bounding box center [680, 316] width 912 height 558
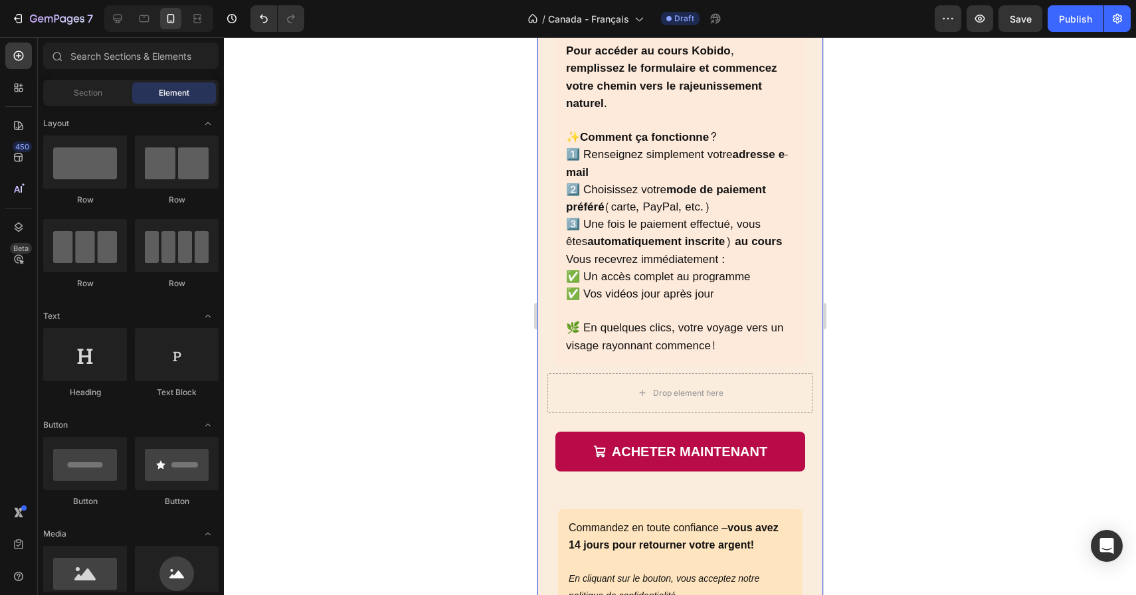
scroll to position [8098, 0]
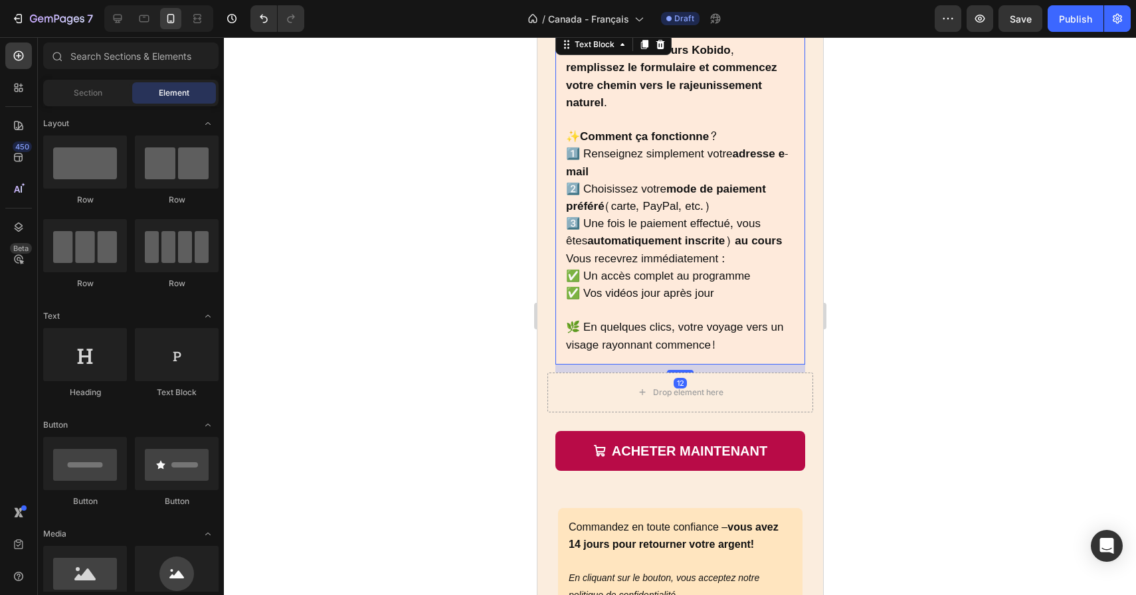
click at [718, 248] on span "Vous recevrez immédiatement :" at bounding box center [644, 258] width 159 height 21
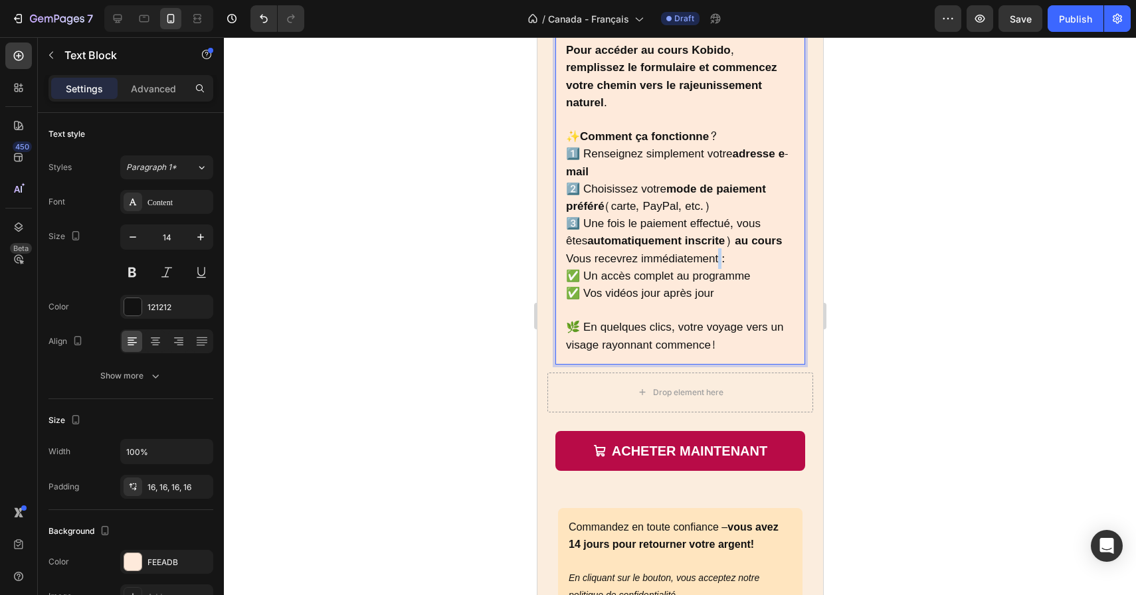
click at [718, 248] on span "Vous recevrez immédiatement :" at bounding box center [644, 258] width 159 height 21
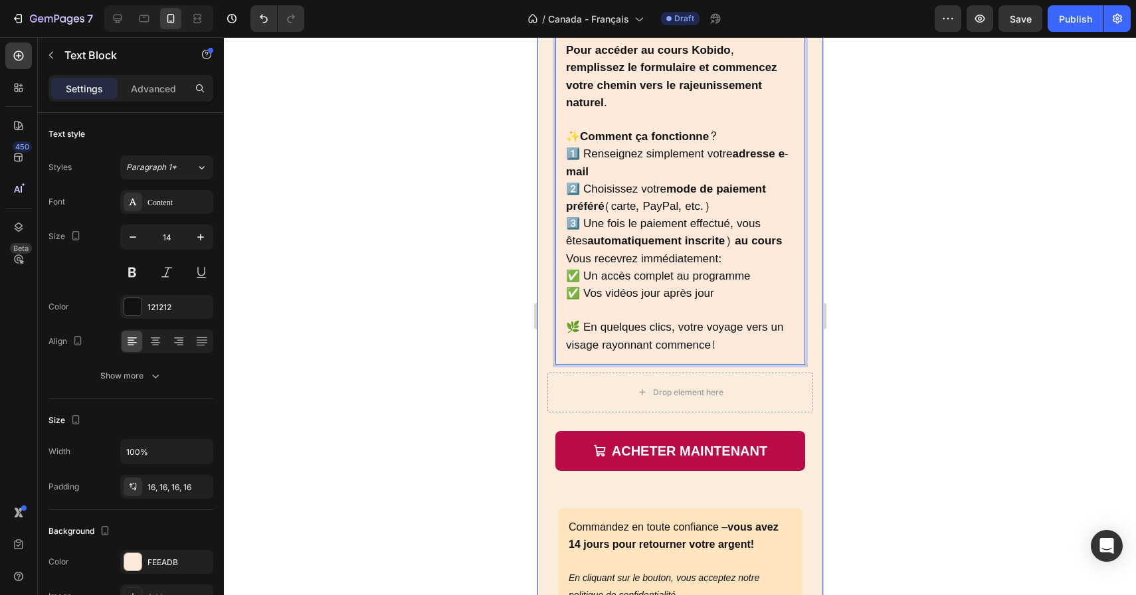
click at [907, 248] on div at bounding box center [680, 316] width 912 height 558
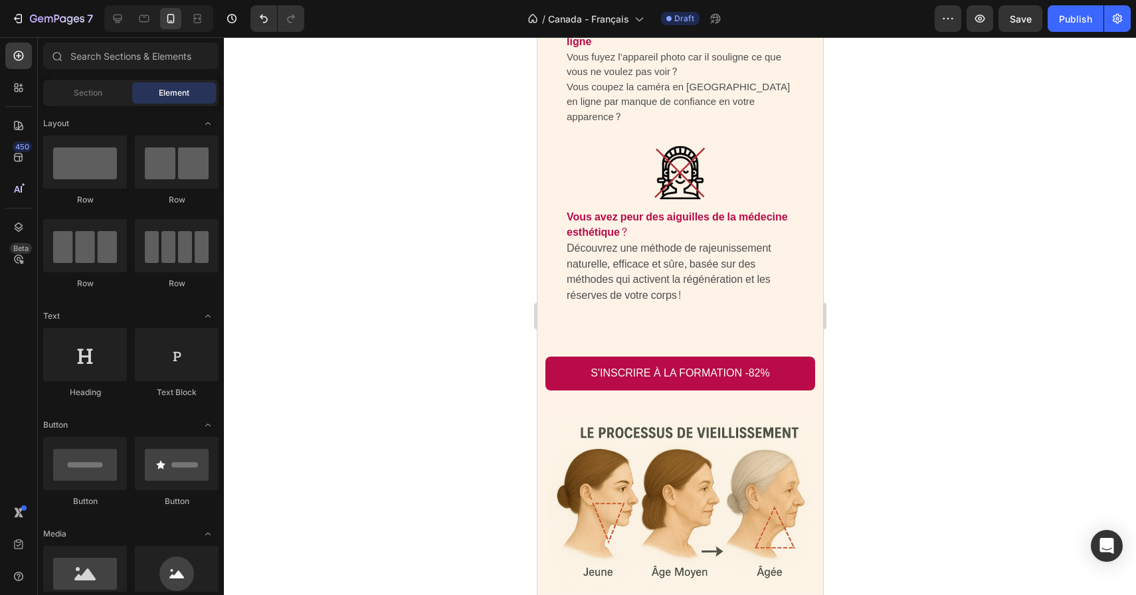
scroll to position [1742, 0]
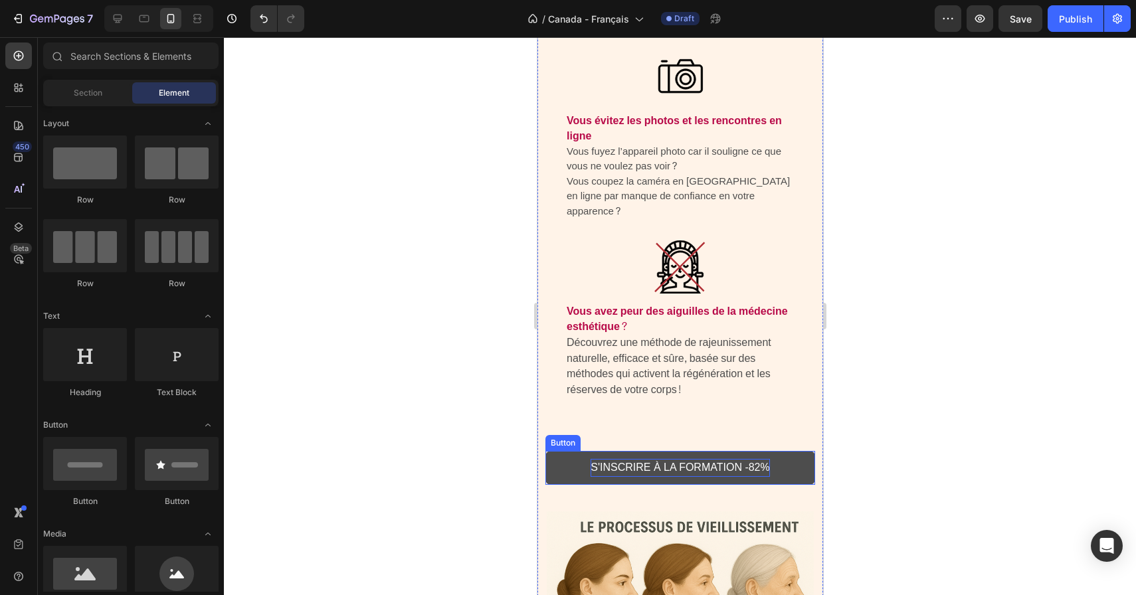
click at [758, 462] on span "S'INSCRIRE À LA FORMATION -82%" at bounding box center [679, 467] width 179 height 11
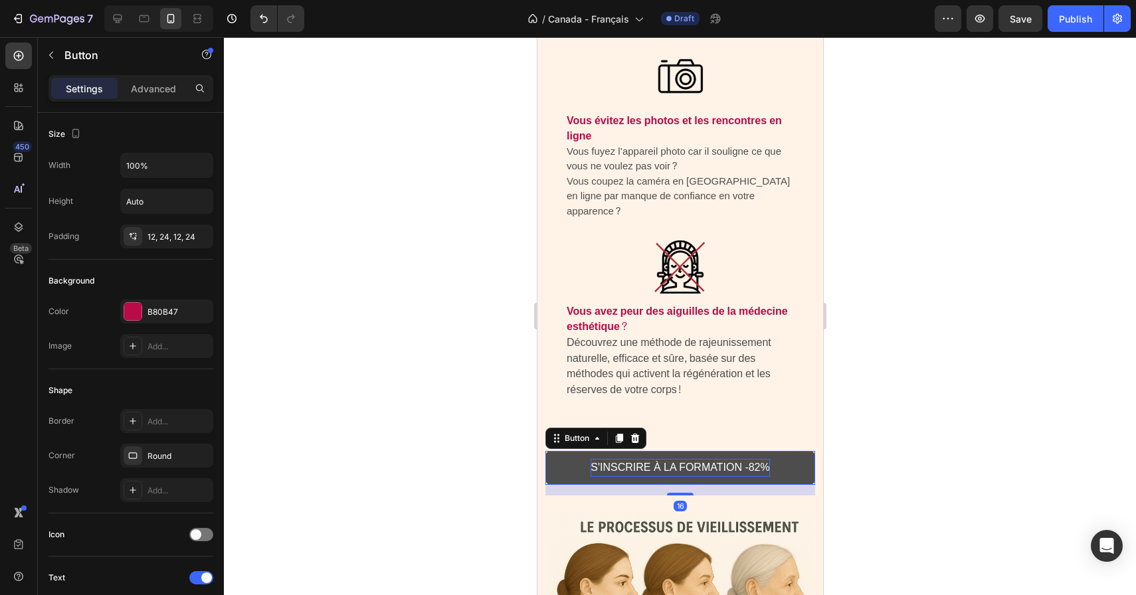
click at [758, 462] on span "S'INSCRIRE À LA FORMATION -82%" at bounding box center [679, 467] width 179 height 11
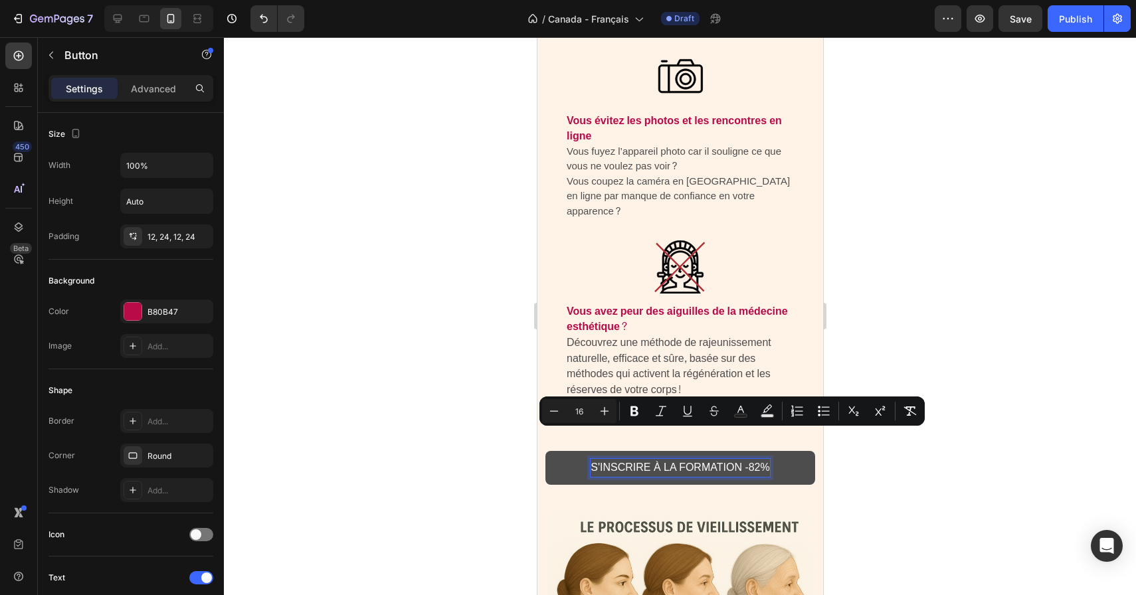
click at [755, 462] on span "S'INSCRIRE À LA FORMATION -82%" at bounding box center [679, 467] width 179 height 11
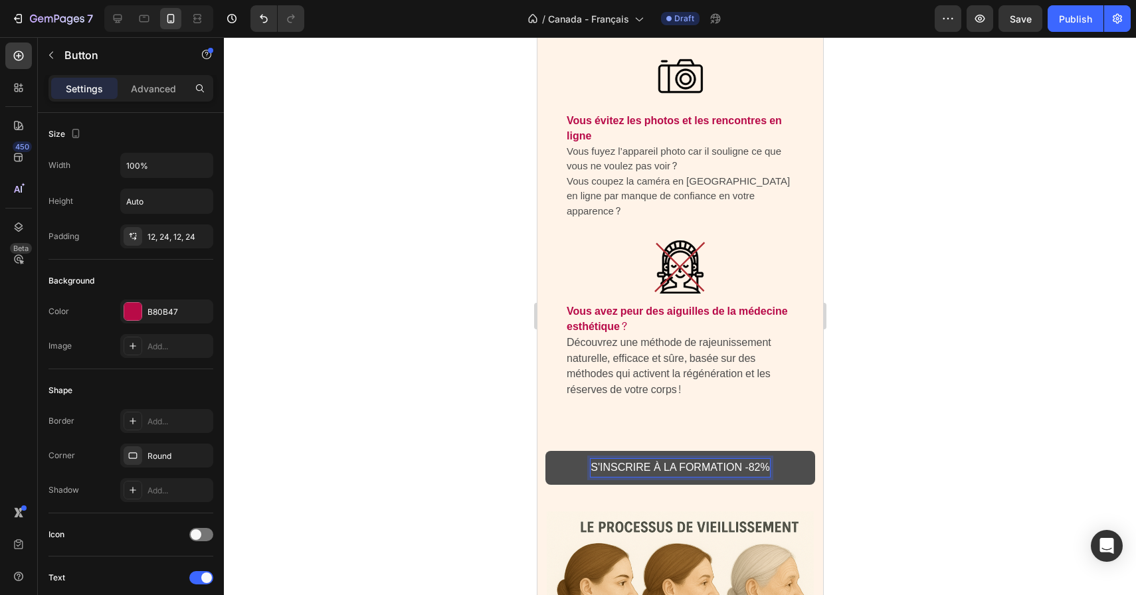
click at [751, 462] on span "S'INSCRIRE À LA FORMATION -82%" at bounding box center [679, 467] width 179 height 11
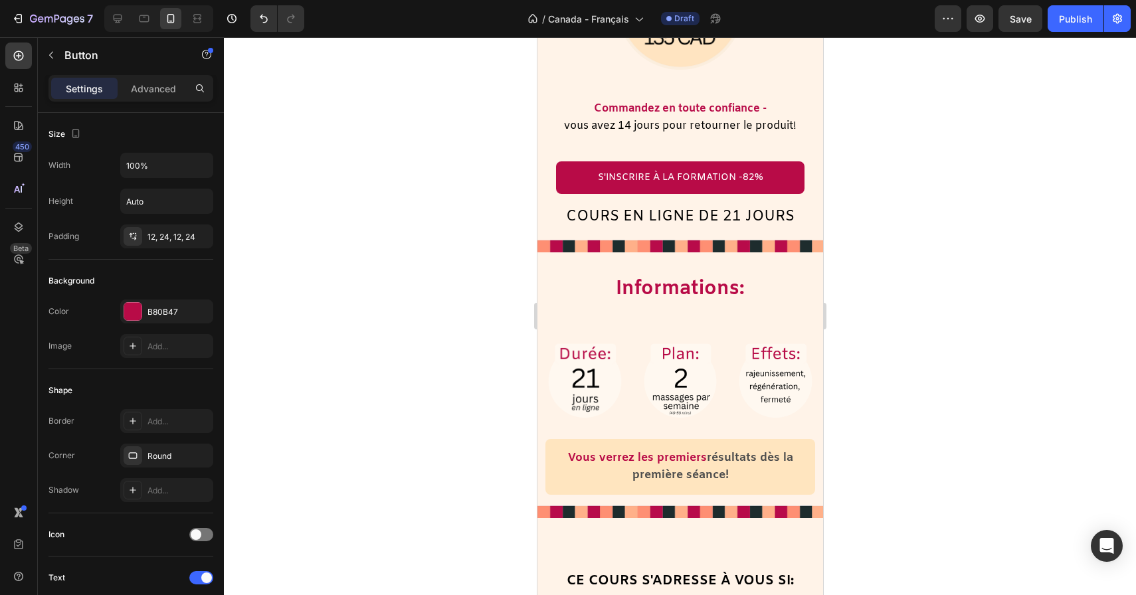
scroll to position [656, 0]
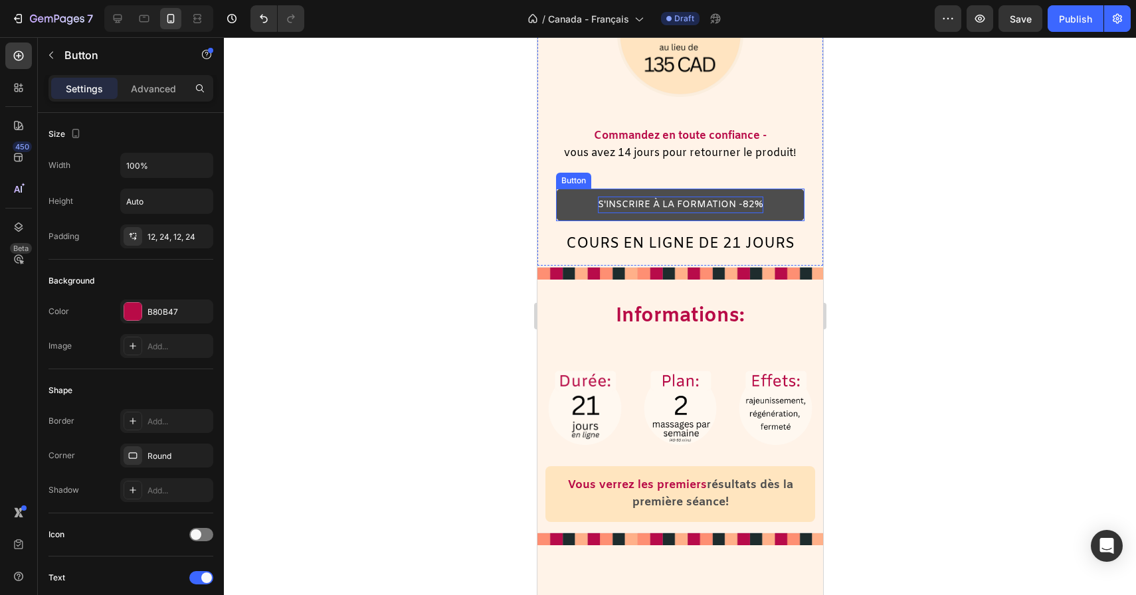
click at [751, 201] on p "S'INSCRIRE À LA FORMATION -82%" at bounding box center [679, 205] width 165 height 17
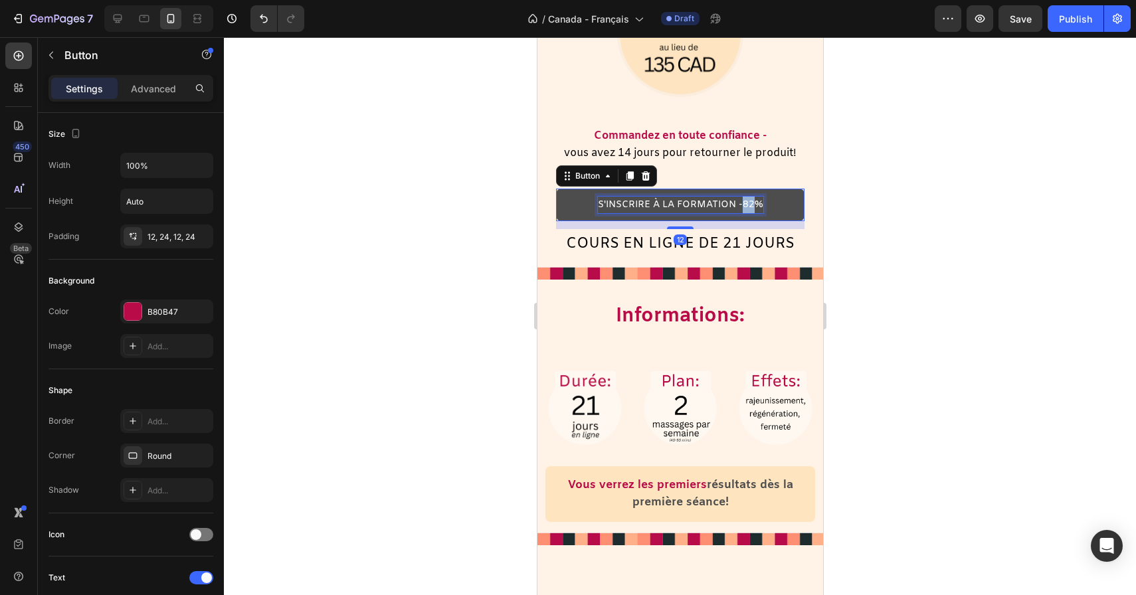
click at [751, 201] on p "S'INSCRIRE À LA FORMATION -82%" at bounding box center [679, 205] width 165 height 17
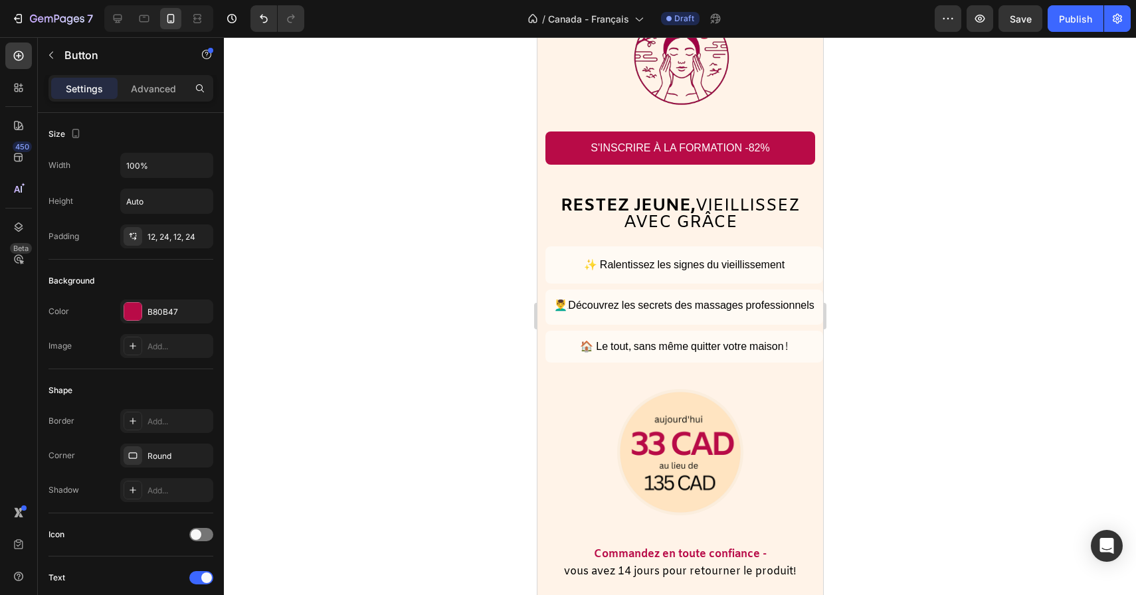
scroll to position [222, 0]
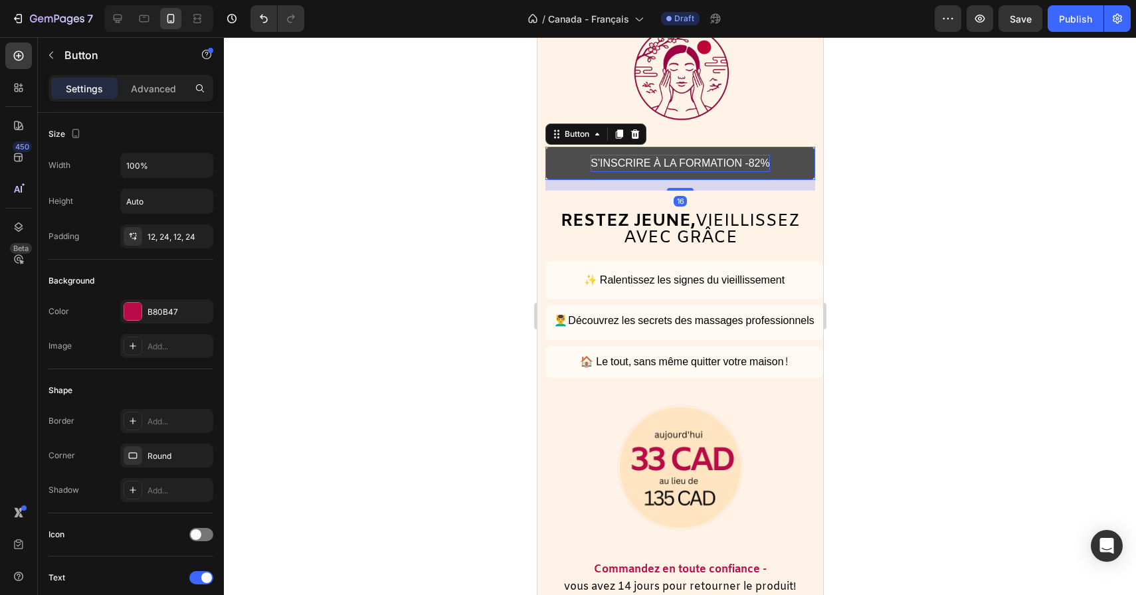
click at [755, 162] on span "S'INSCRIRE À LA FORMATION -82%" at bounding box center [679, 162] width 179 height 11
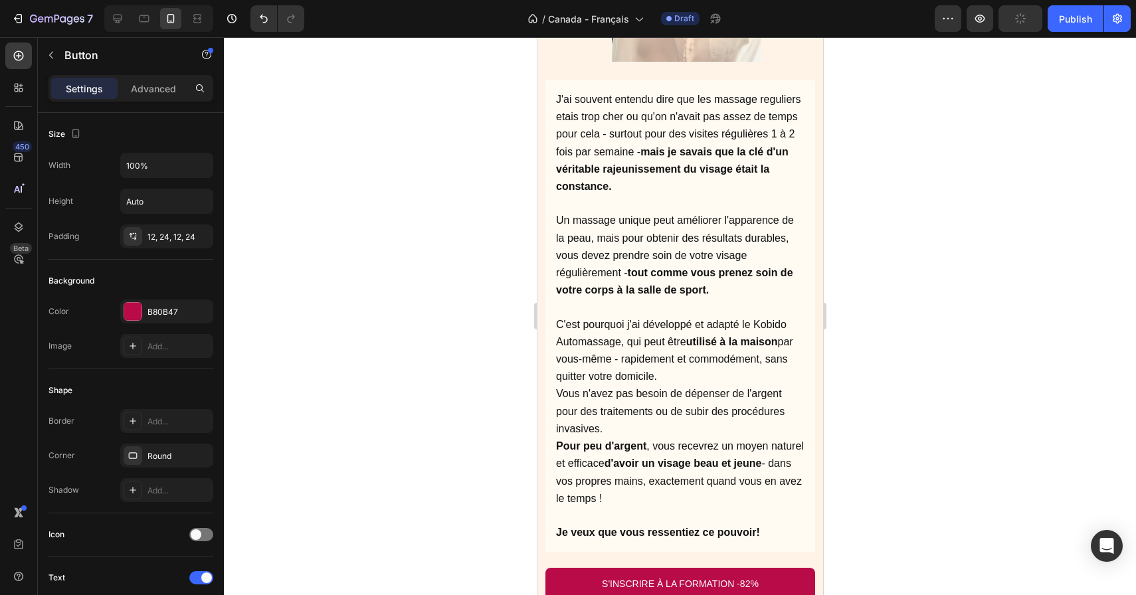
scroll to position [5756, 0]
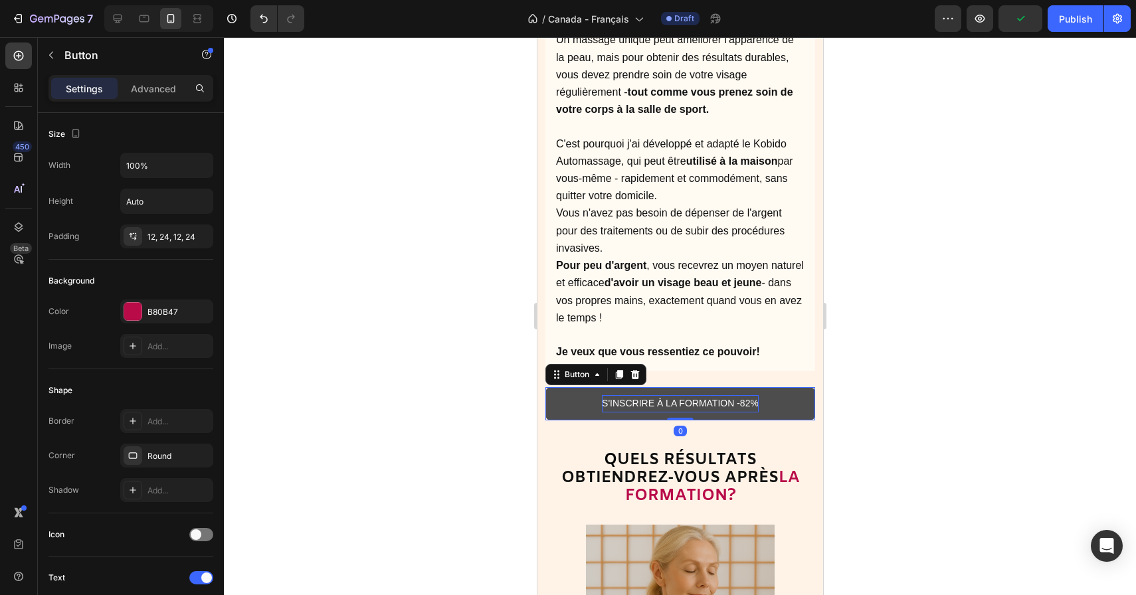
click at [746, 395] on p "S'INSCRIRE À LA FORMATION -82%" at bounding box center [679, 403] width 157 height 17
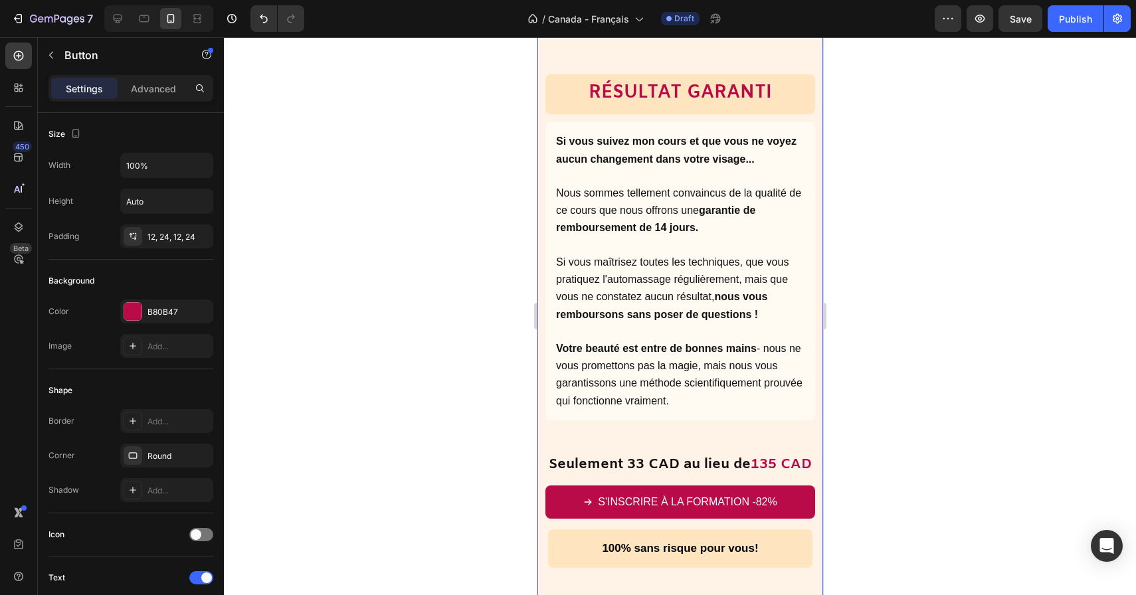
scroll to position [6892, 0]
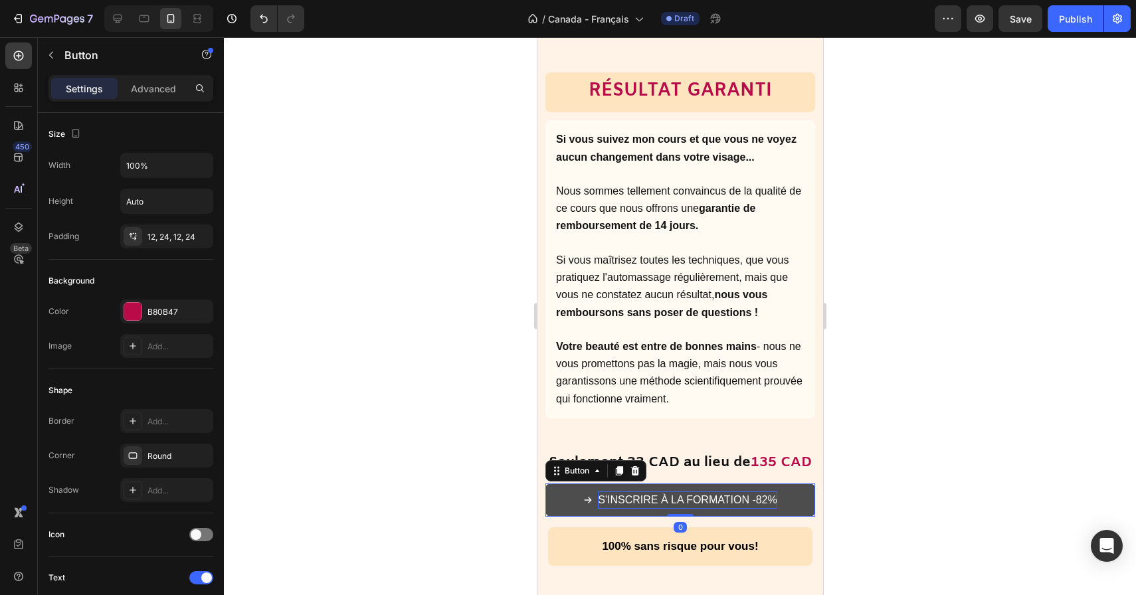
click at [762, 494] on span "S'INSCRIRE À LA FORMATION -82%" at bounding box center [686, 499] width 179 height 11
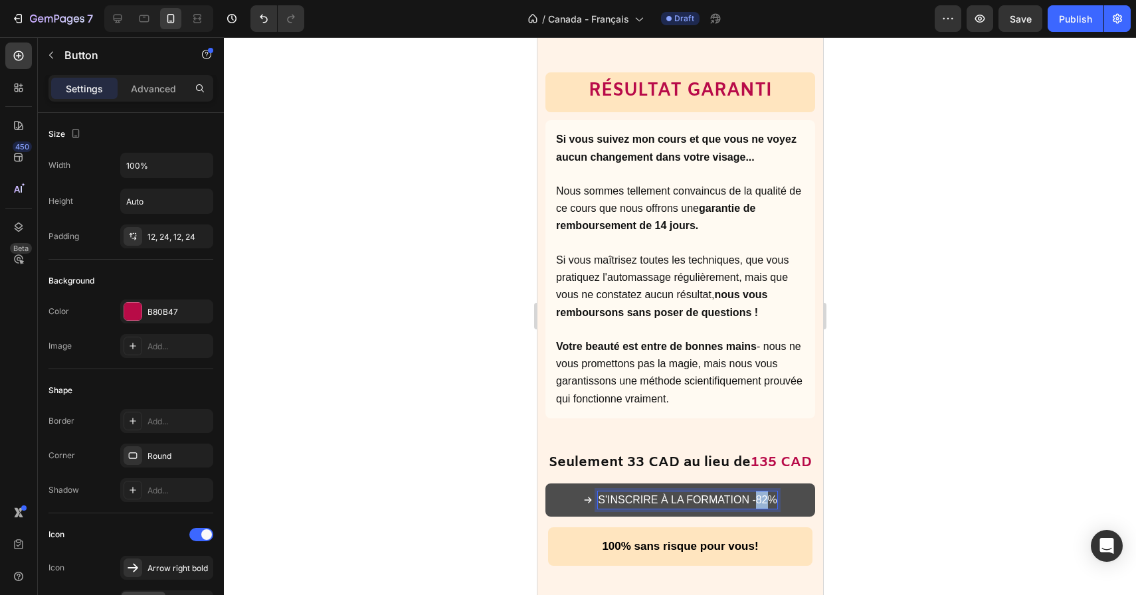
click at [762, 494] on span "S'INSCRIRE À LA FORMATION -82%" at bounding box center [686, 499] width 179 height 11
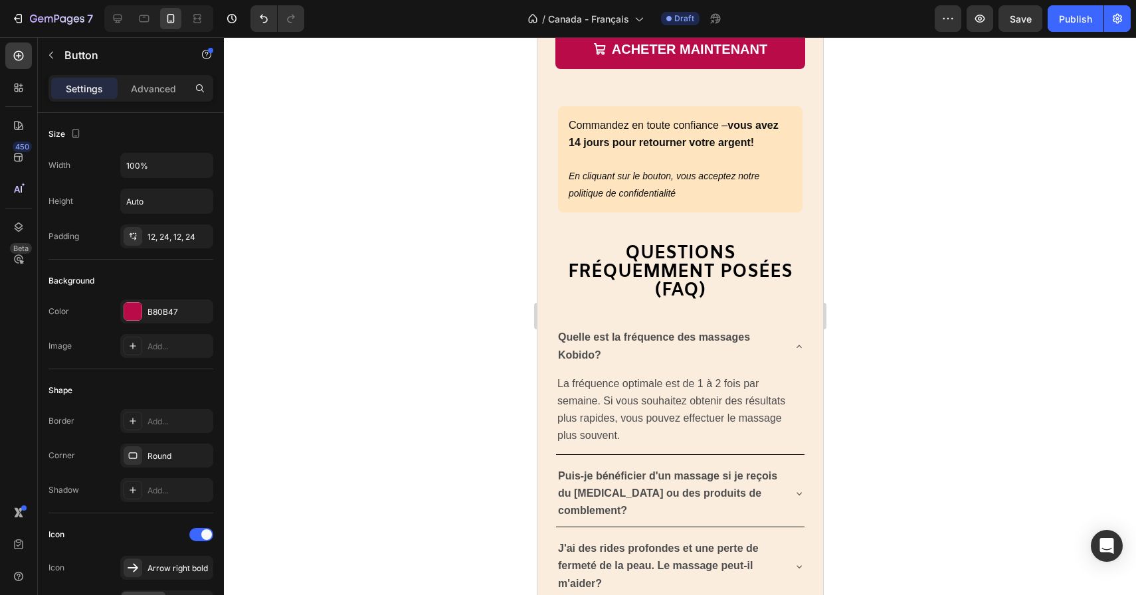
scroll to position [8891, 0]
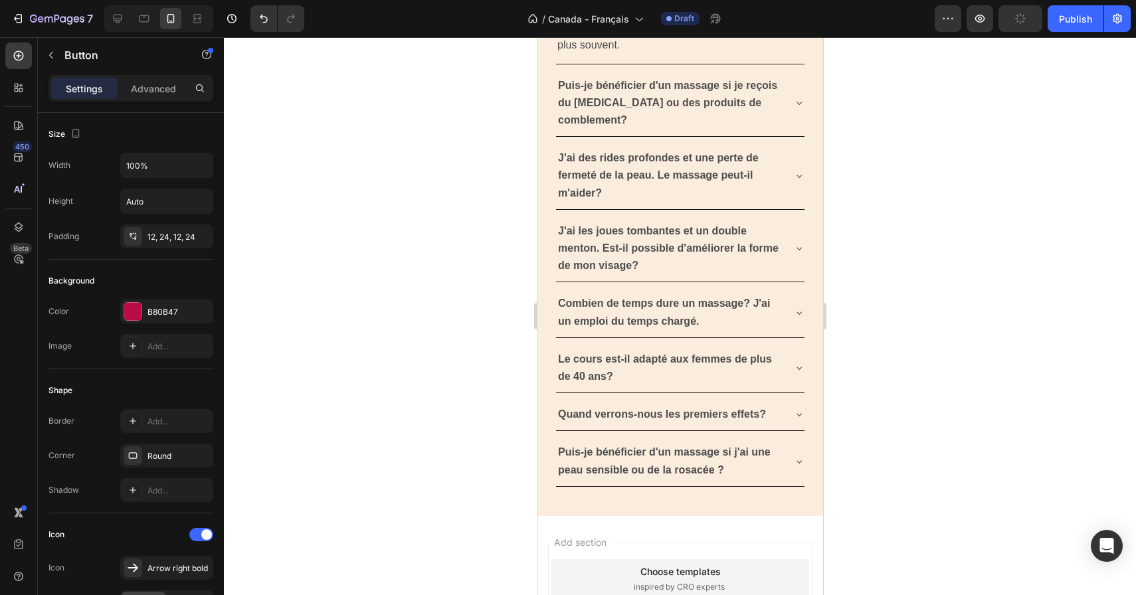
click at [959, 304] on div at bounding box center [680, 316] width 912 height 558
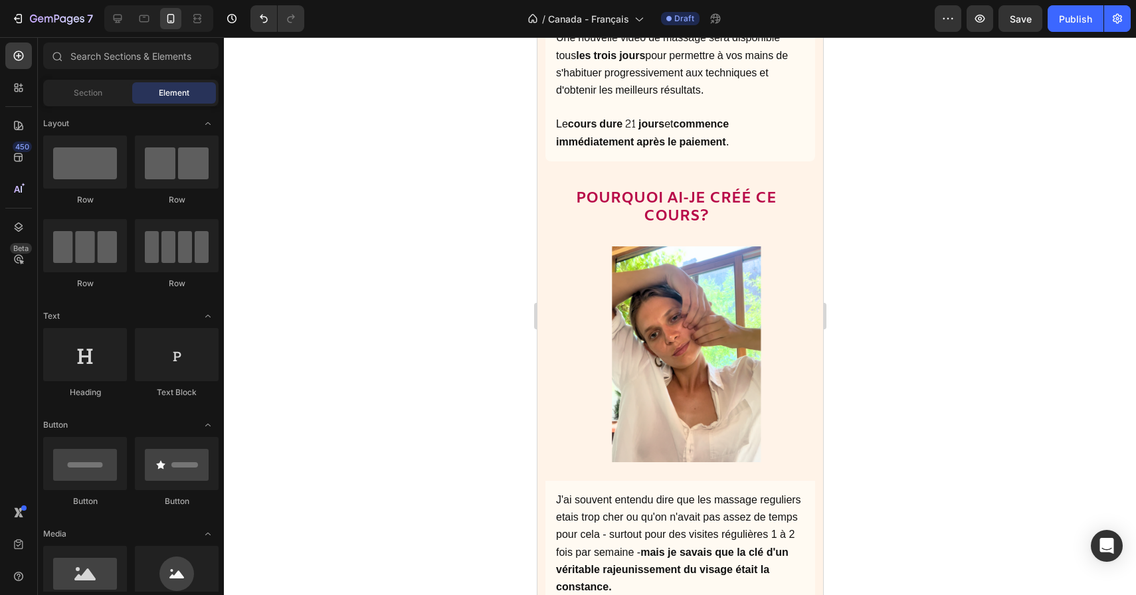
scroll to position [5166, 0]
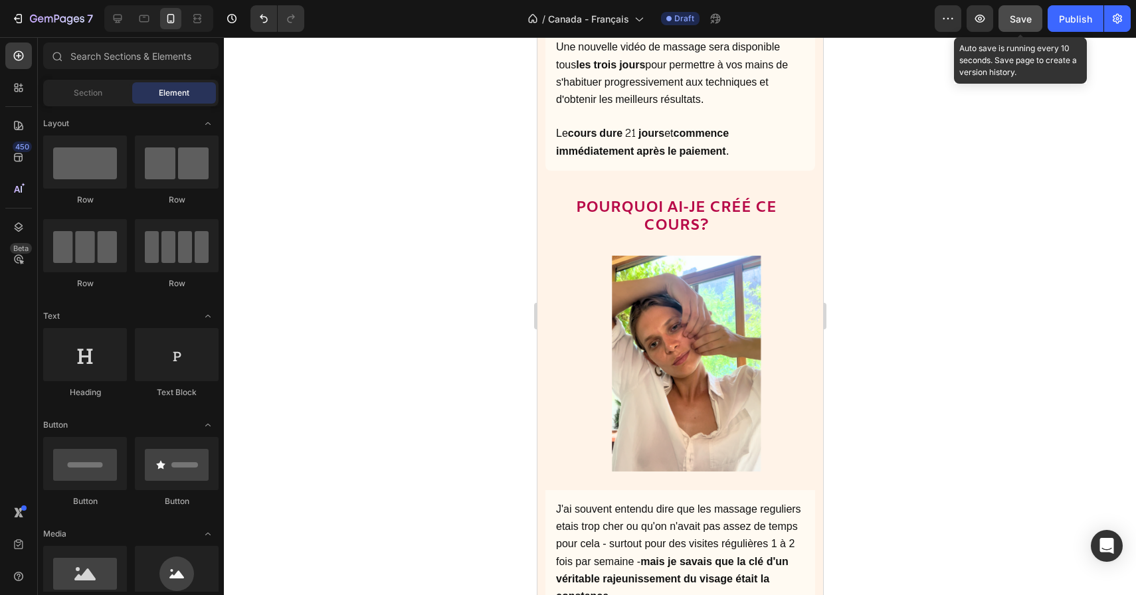
click at [1032, 27] on button "Save" at bounding box center [1020, 18] width 44 height 27
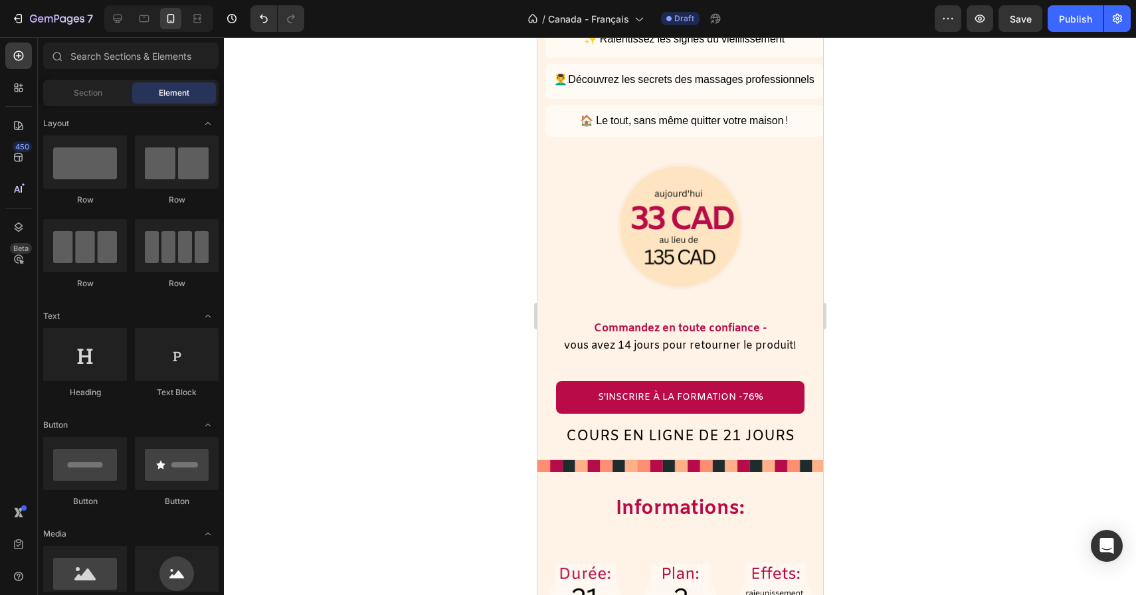
scroll to position [0, 0]
